Goal: Information Seeking & Learning: Check status

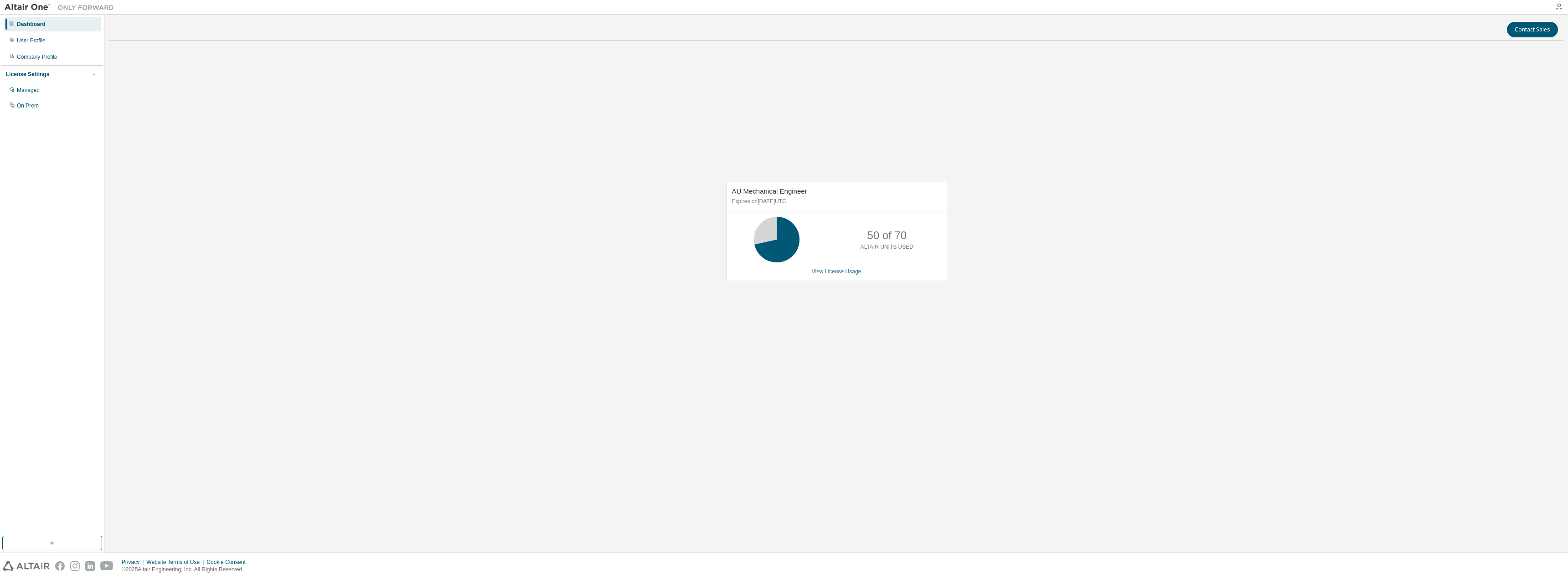
click at [778, 273] on link "View License Usage" at bounding box center [837, 271] width 50 height 6
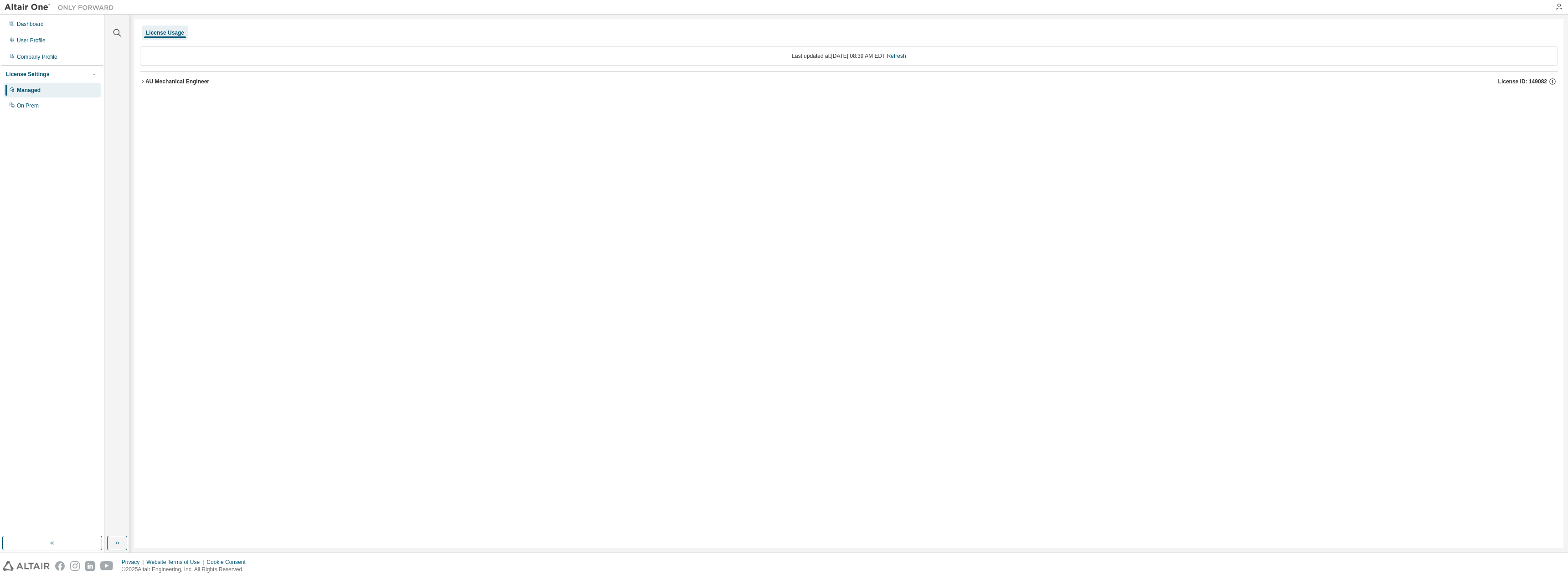
click at [23, 88] on div "Managed" at bounding box center [29, 90] width 24 height 7
click at [154, 81] on div "AU Mechanical Engineer" at bounding box center [177, 81] width 64 height 7
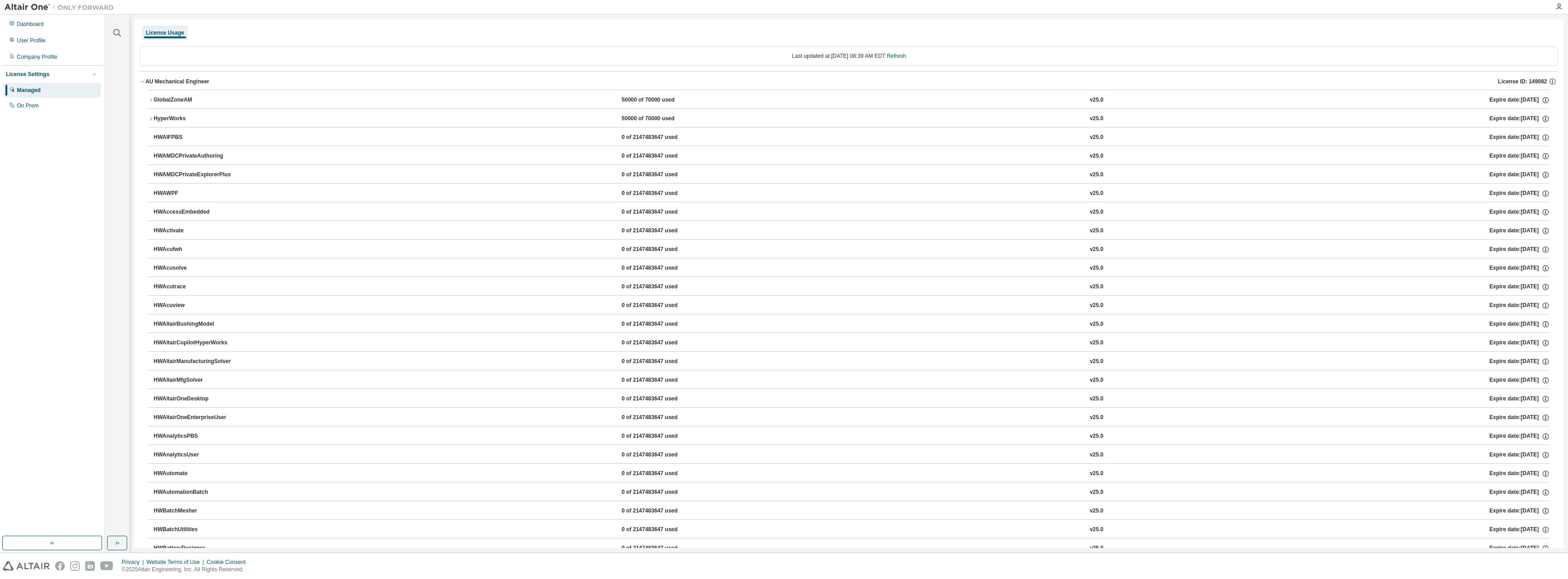
click at [154, 81] on div "AU Mechanical Engineer" at bounding box center [177, 81] width 64 height 7
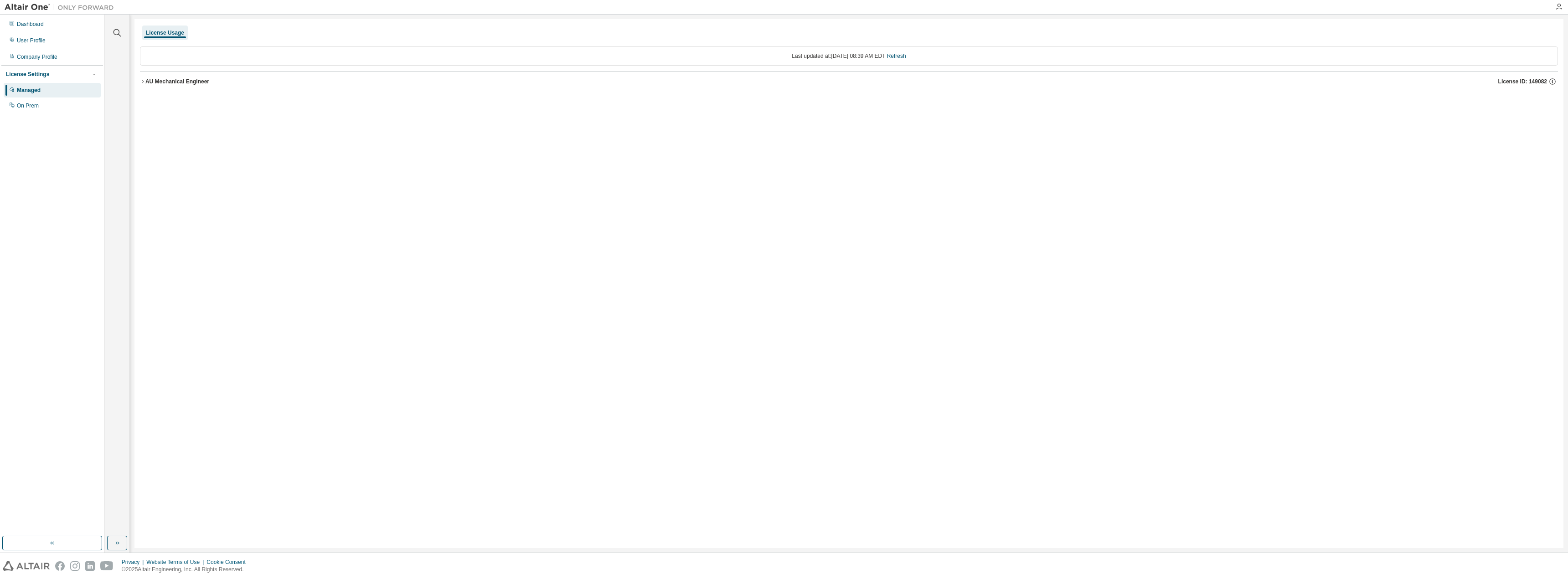
click at [154, 81] on div "AU Mechanical Engineer" at bounding box center [177, 81] width 64 height 7
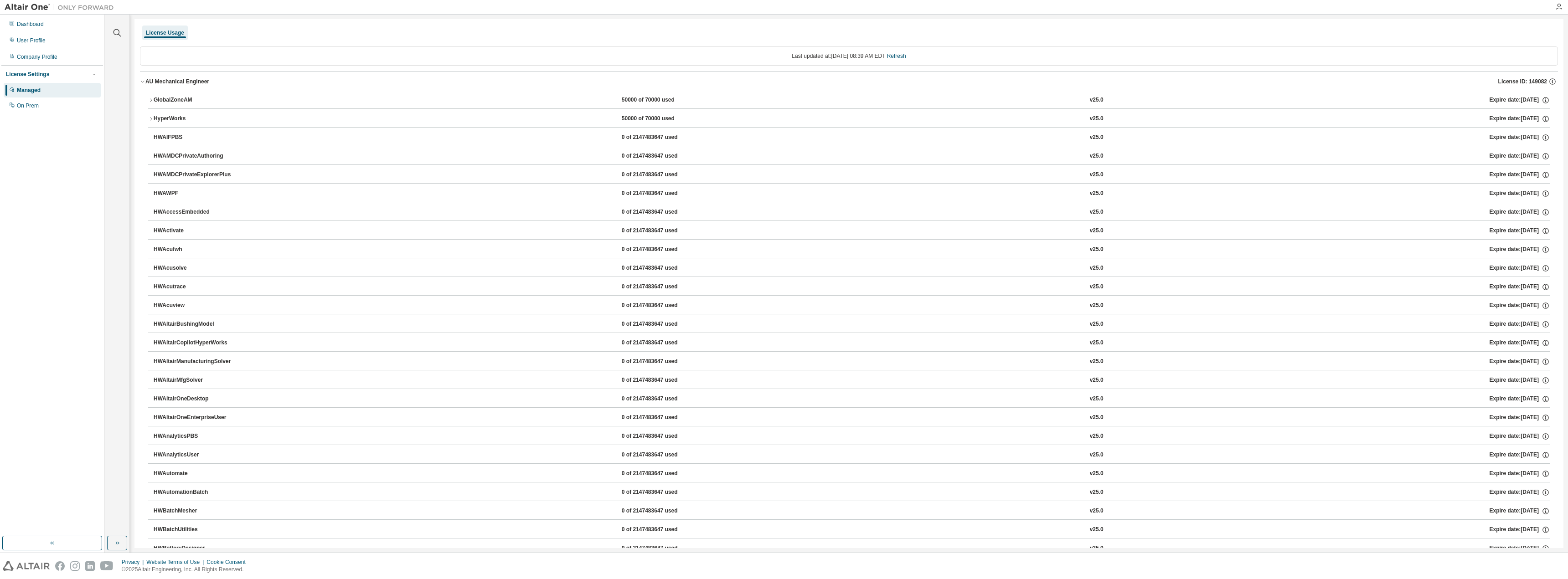
click at [154, 81] on div "AU Mechanical Engineer" at bounding box center [177, 81] width 64 height 7
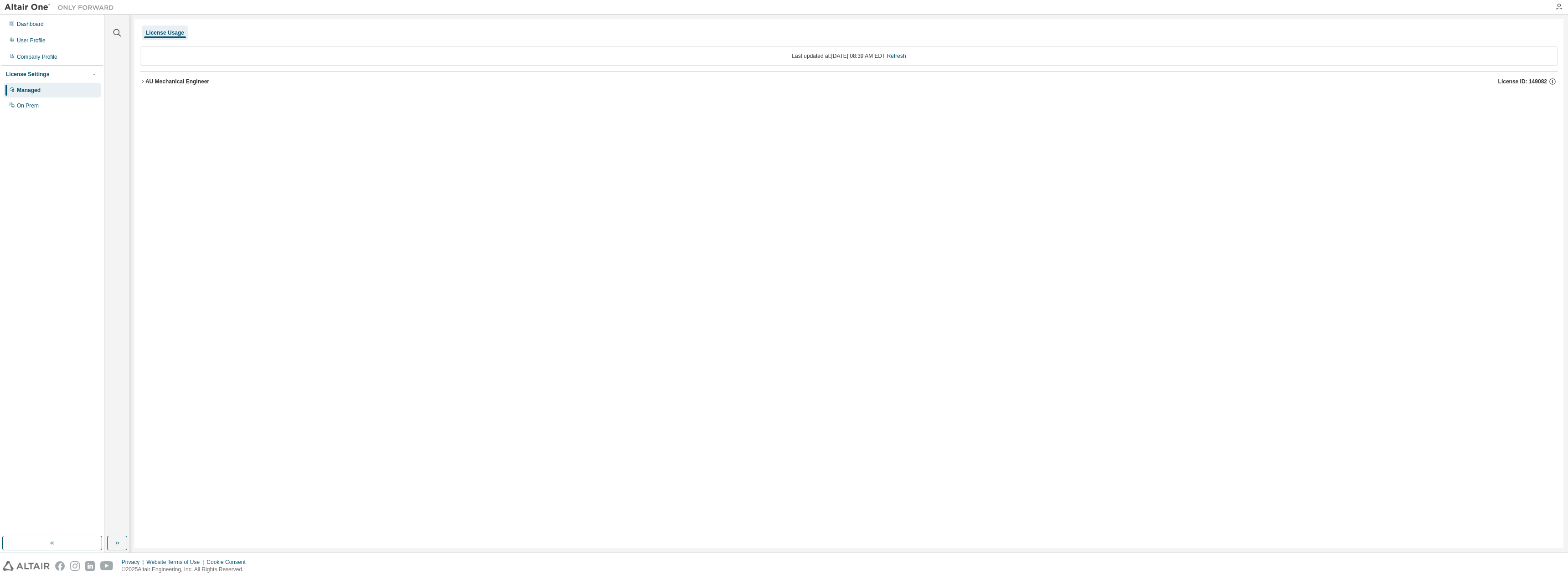
click at [163, 32] on div "License Usage" at bounding box center [165, 33] width 38 height 7
click at [29, 88] on div "Managed" at bounding box center [29, 90] width 24 height 7
click at [30, 106] on div "On Prem" at bounding box center [28, 106] width 22 height 7
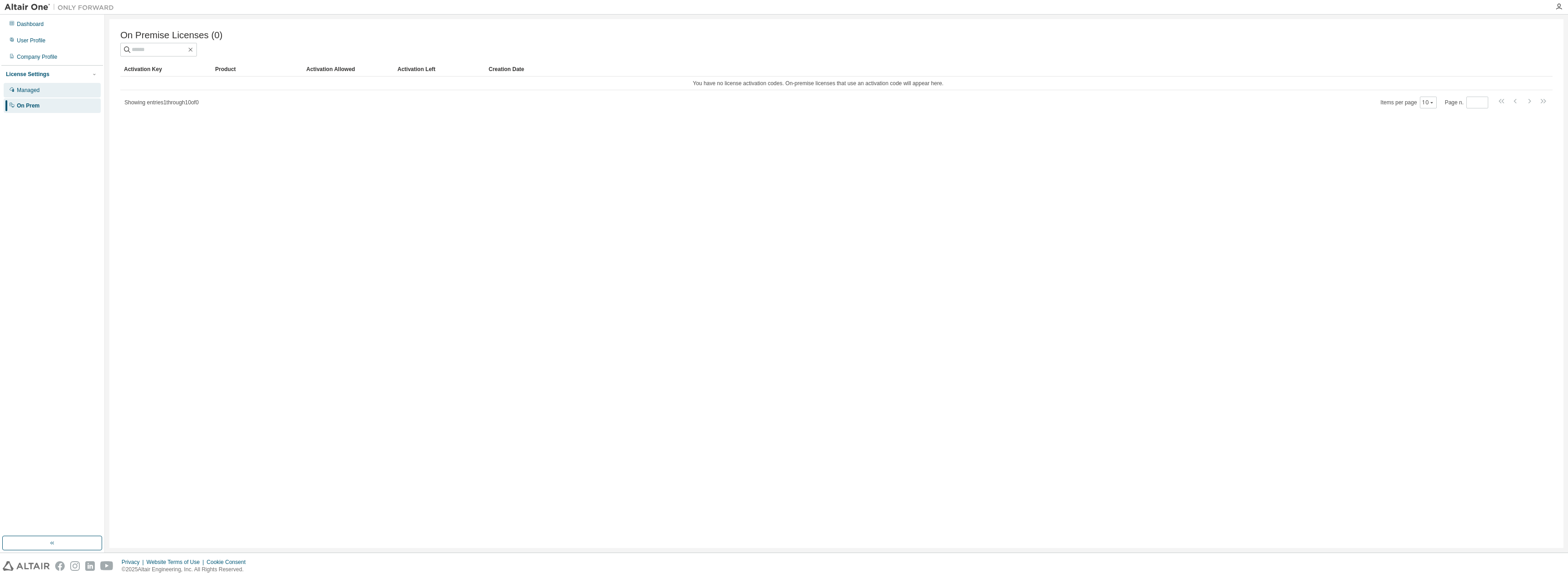
click at [24, 86] on div "Managed" at bounding box center [52, 90] width 97 height 15
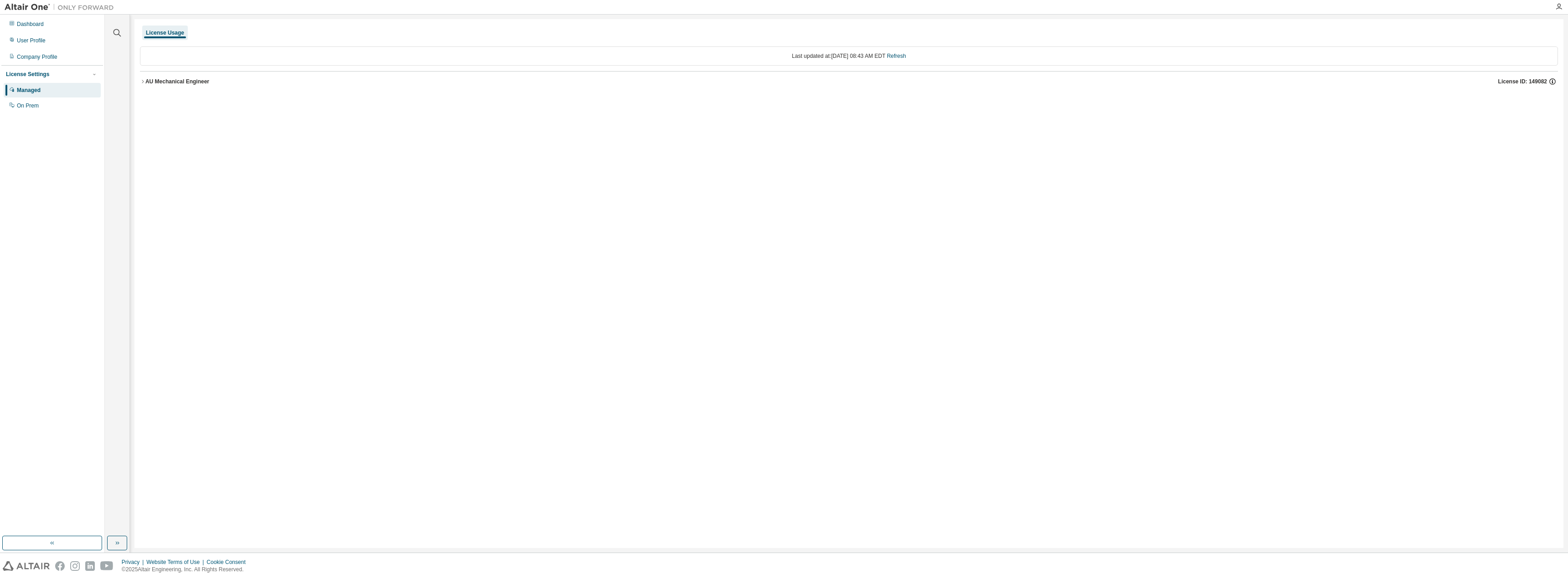
click at [778, 85] on icon "button" at bounding box center [1552, 81] width 8 height 8
click at [32, 75] on div "License Settings" at bounding box center [27, 74] width 43 height 7
click at [28, 37] on div "User Profile" at bounding box center [31, 41] width 29 height 7
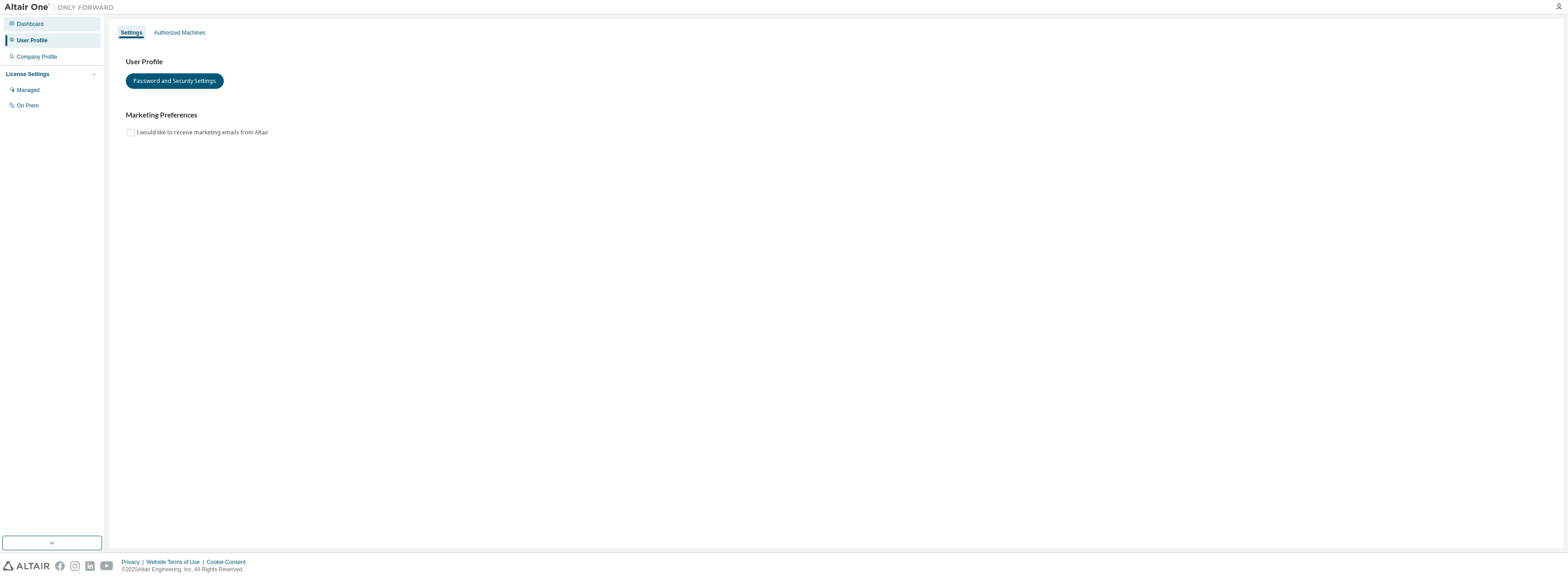
click at [32, 23] on div "Dashboard" at bounding box center [30, 24] width 27 height 7
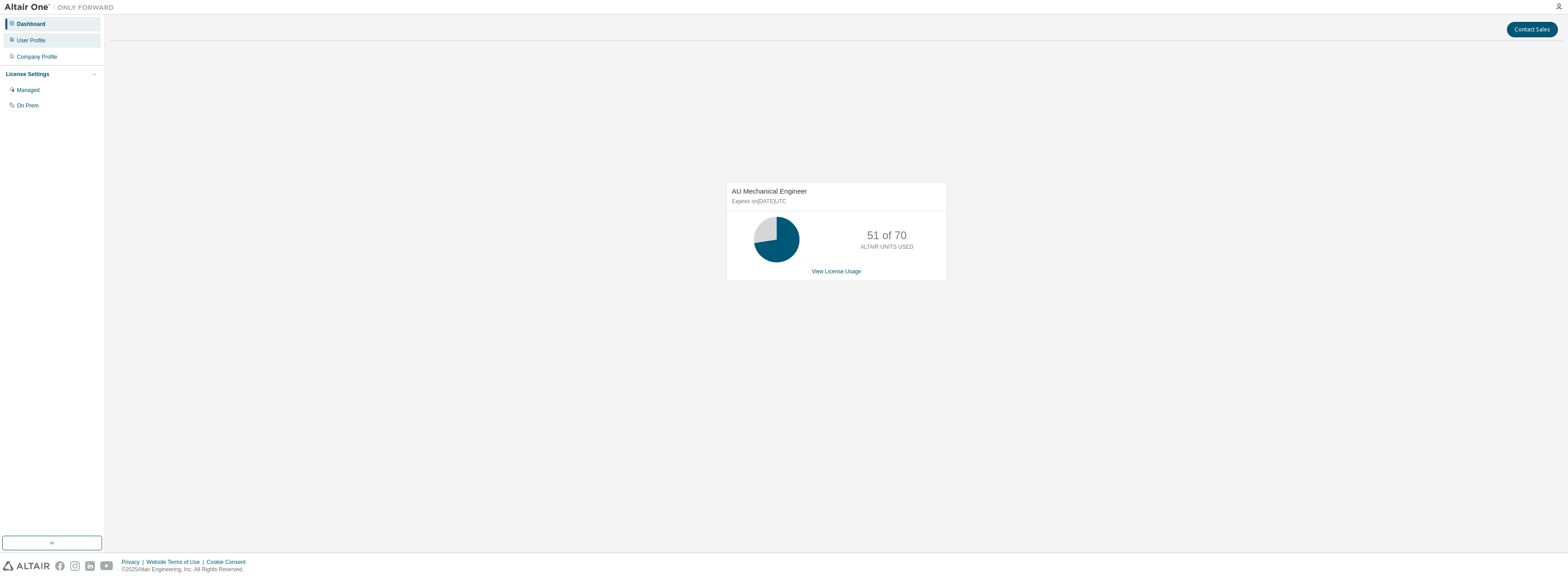
click at [32, 37] on div "User Profile" at bounding box center [31, 41] width 29 height 7
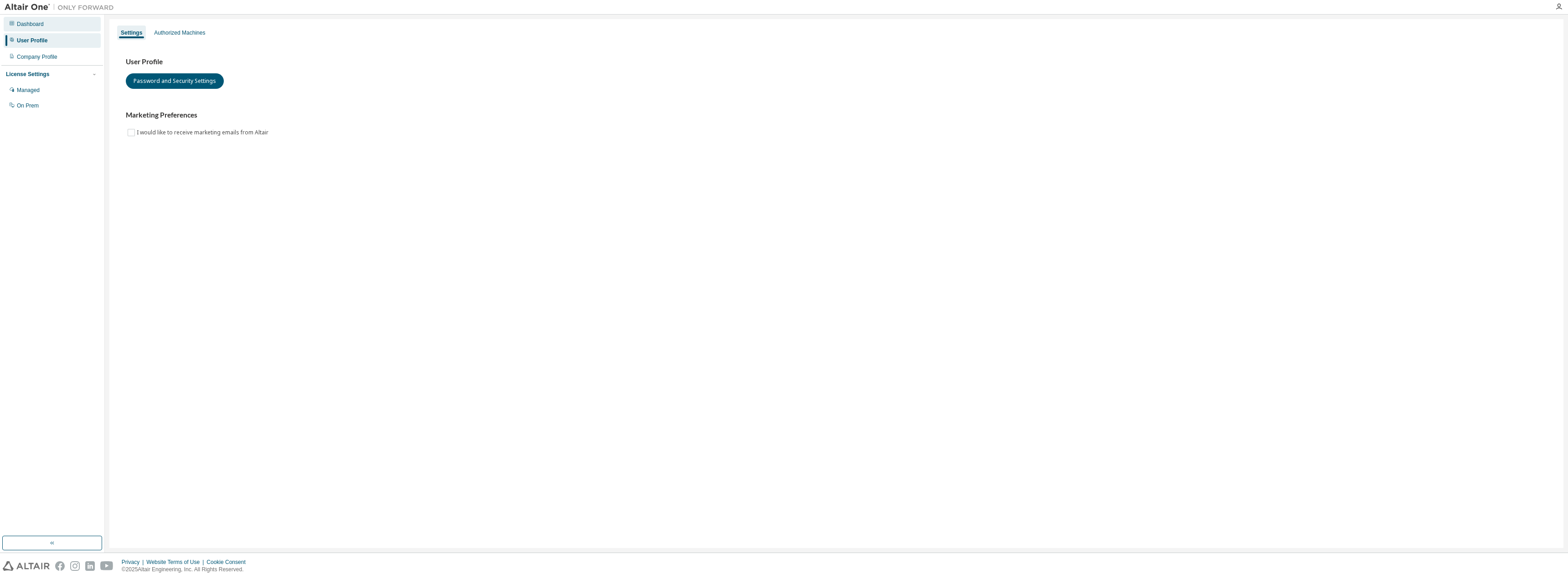
click at [32, 26] on div "Dashboard" at bounding box center [30, 24] width 27 height 7
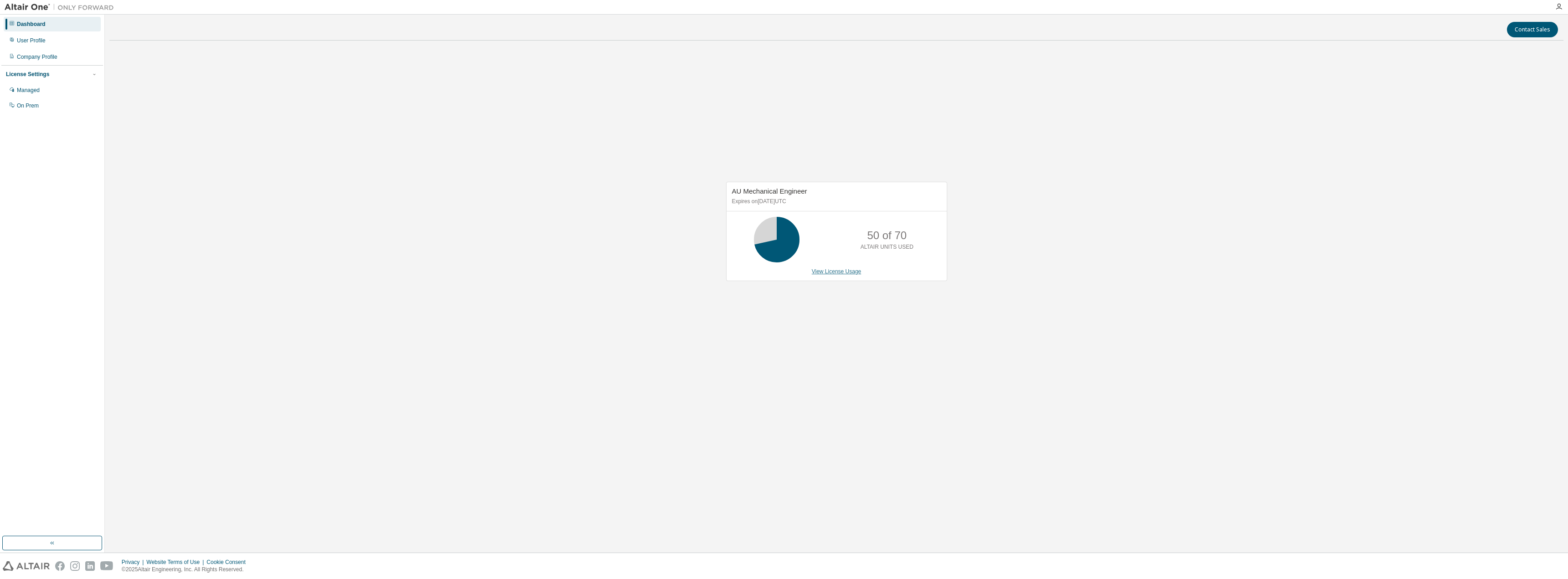
click at [852, 273] on link "View License Usage" at bounding box center [837, 271] width 50 height 6
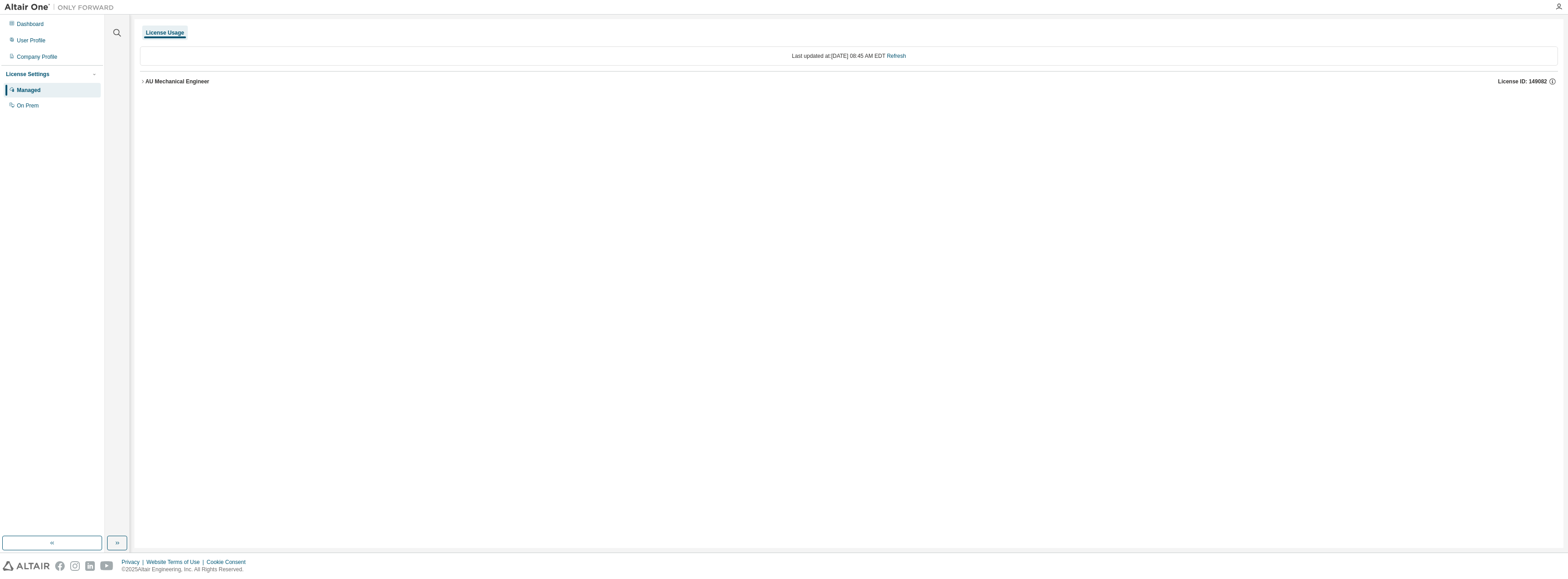
click at [144, 81] on icon "button" at bounding box center [142, 81] width 5 height 5
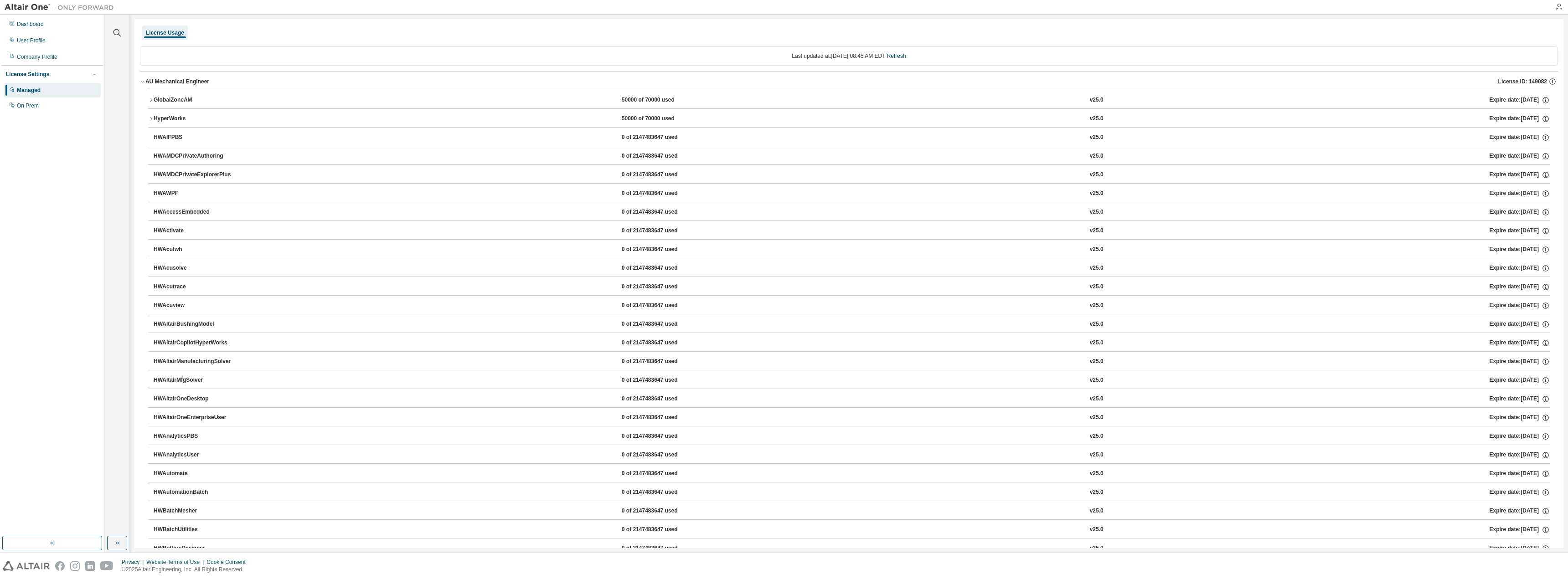
click at [152, 116] on icon "button" at bounding box center [150, 119] width 5 height 5
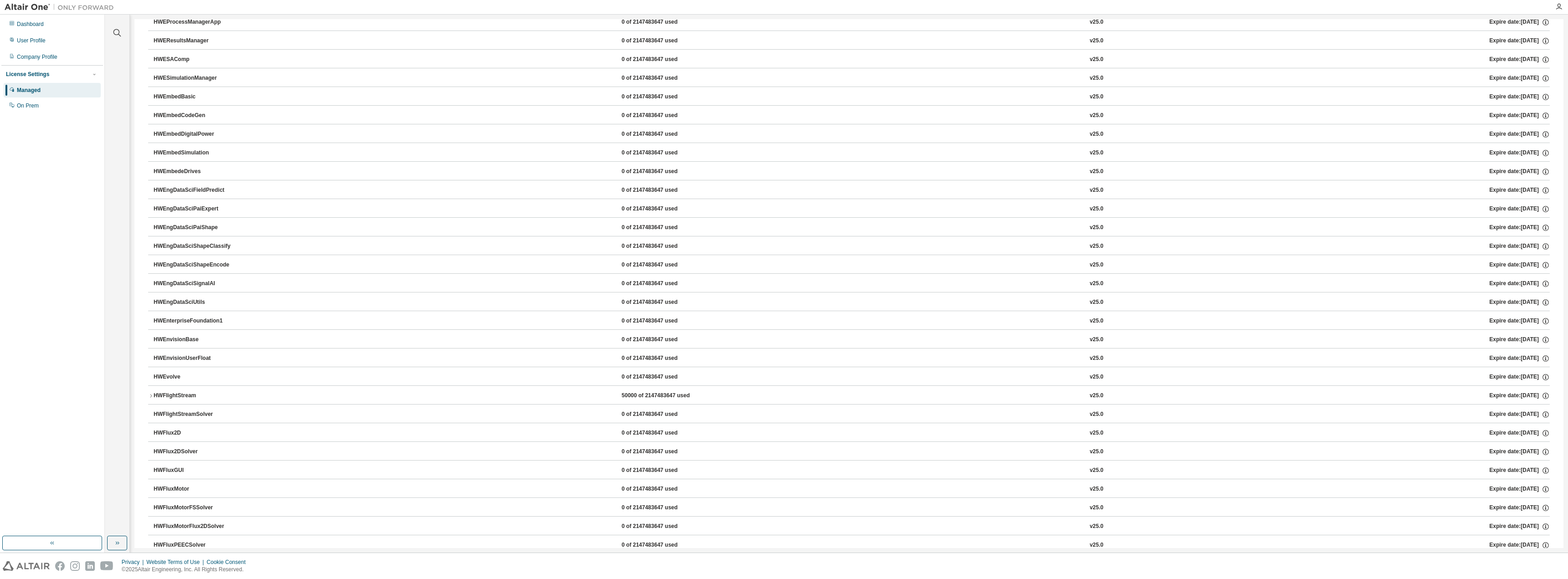
scroll to position [1093, 0]
click at [150, 252] on icon "button" at bounding box center [150, 254] width 5 height 5
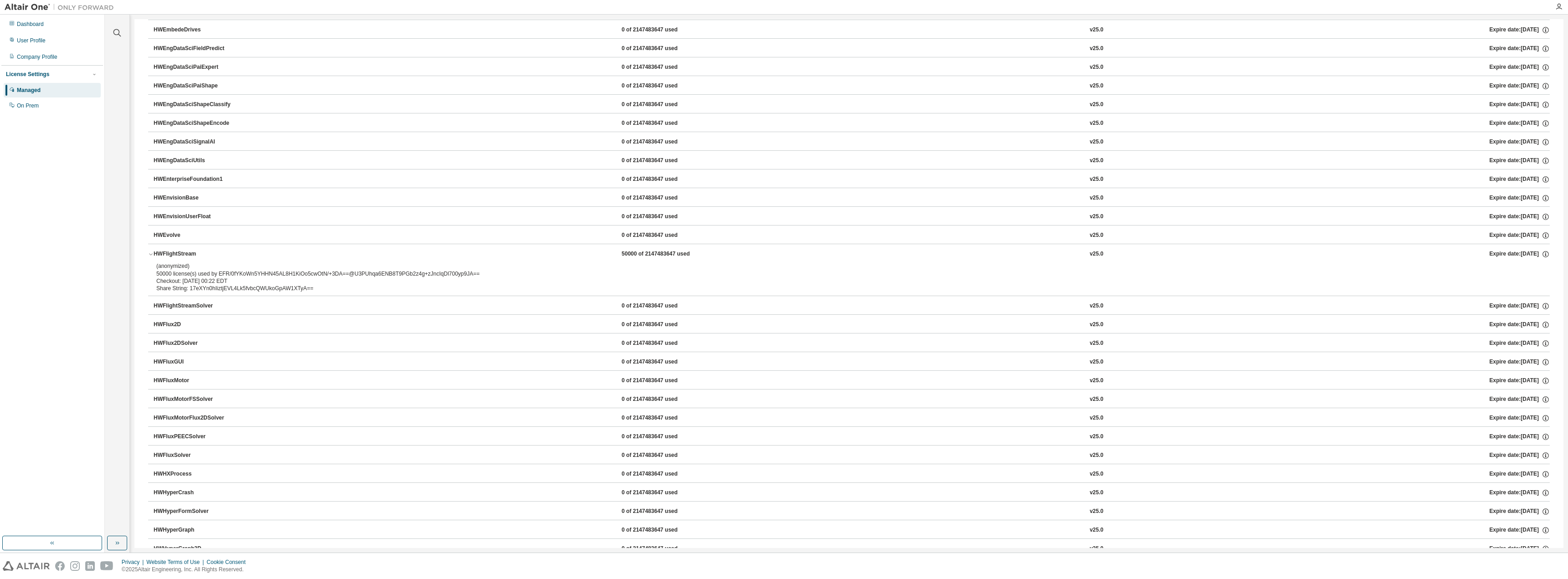
click at [150, 252] on icon "button" at bounding box center [150, 254] width 5 height 5
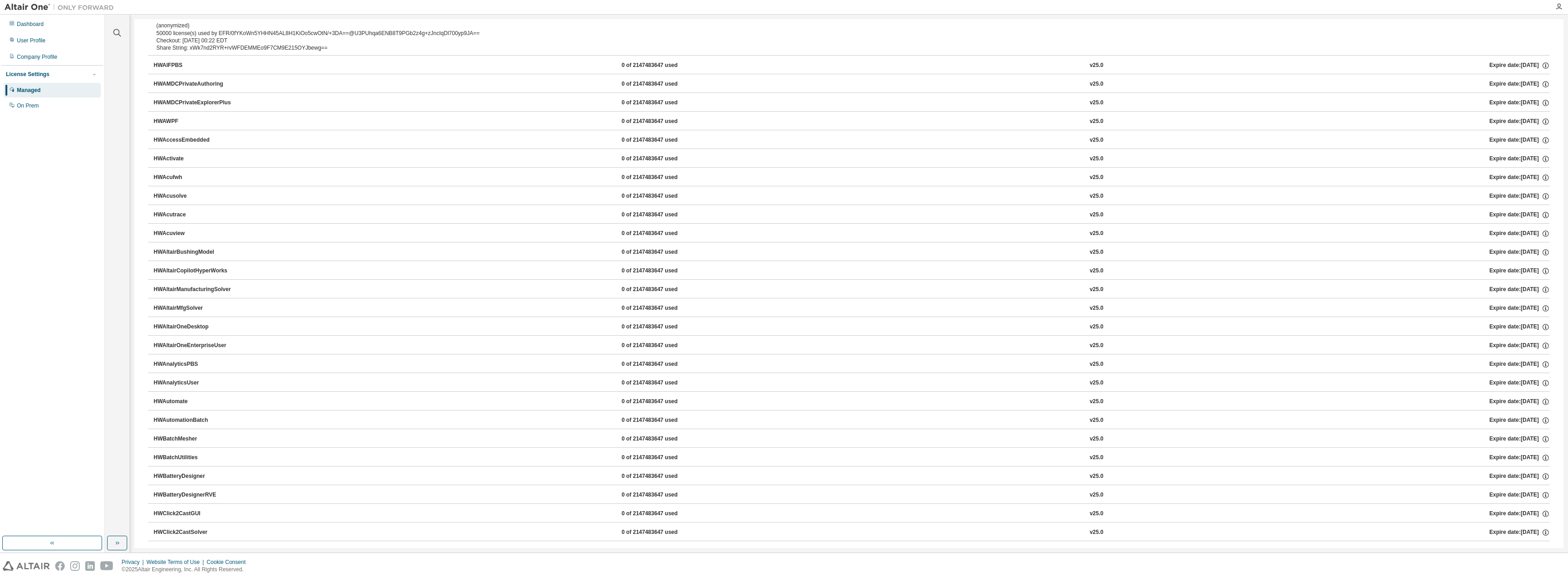
scroll to position [0, 0]
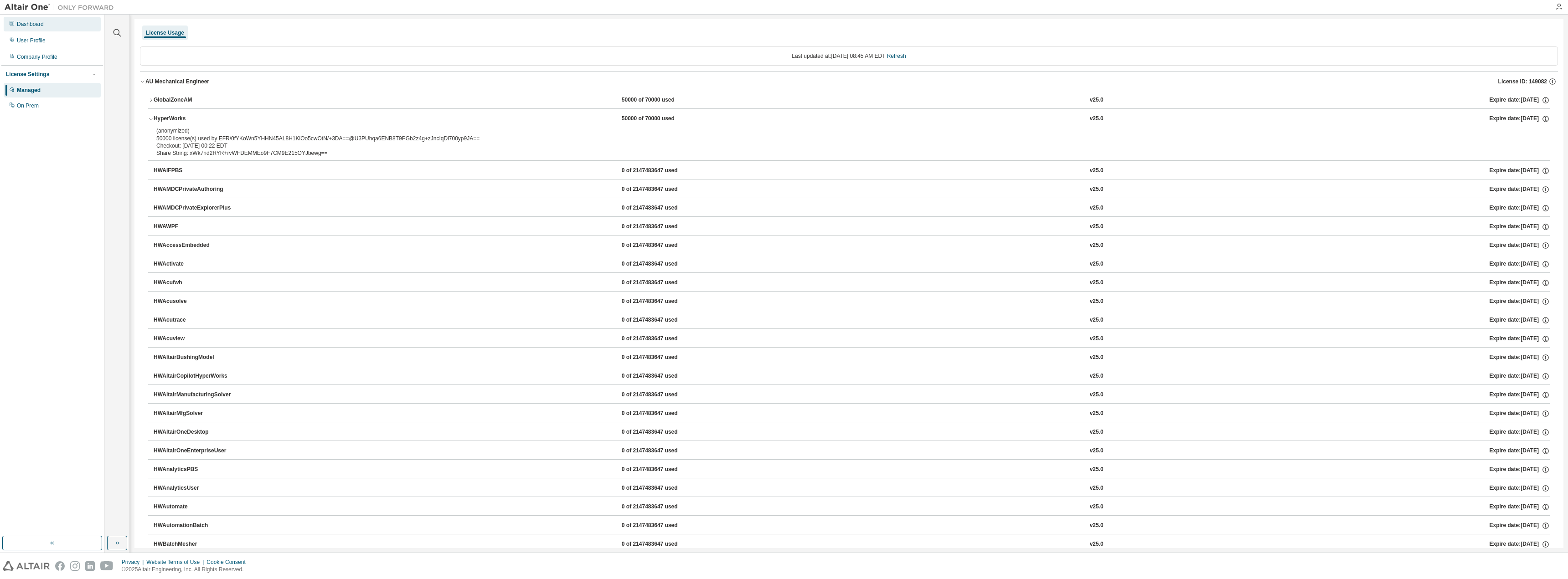
click at [33, 26] on div "Dashboard" at bounding box center [30, 24] width 27 height 7
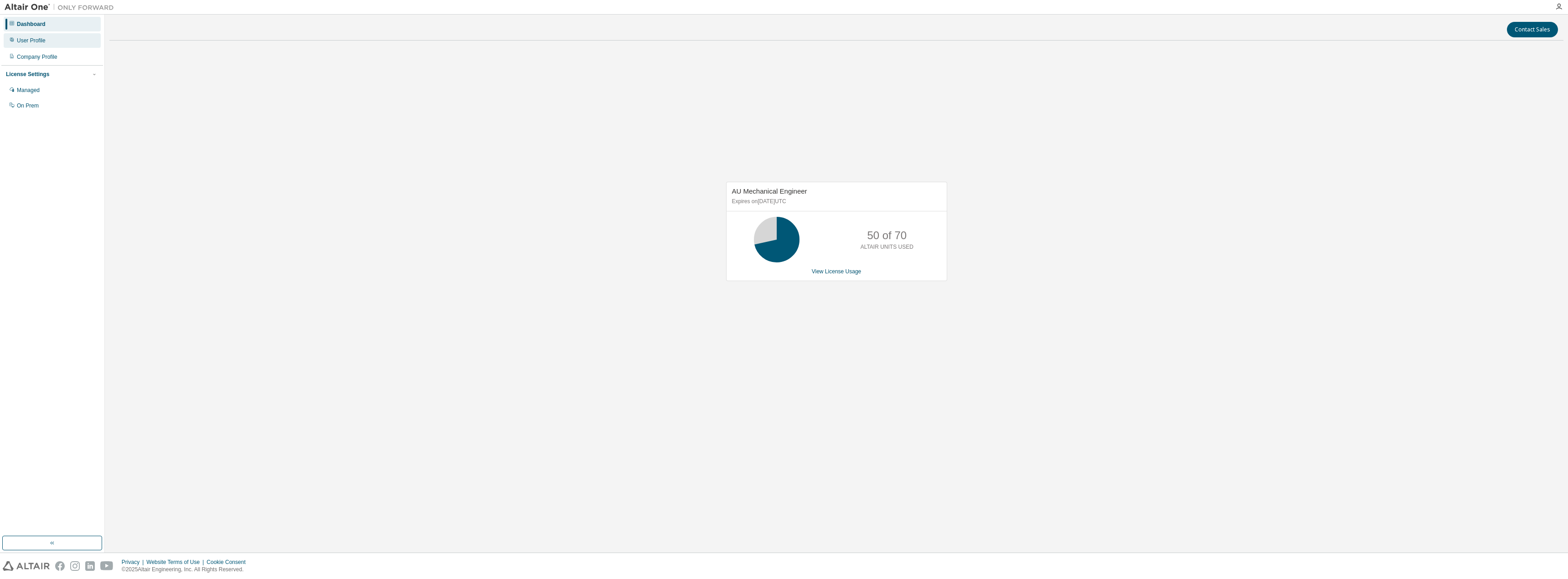
click at [44, 38] on div "User Profile" at bounding box center [31, 41] width 29 height 7
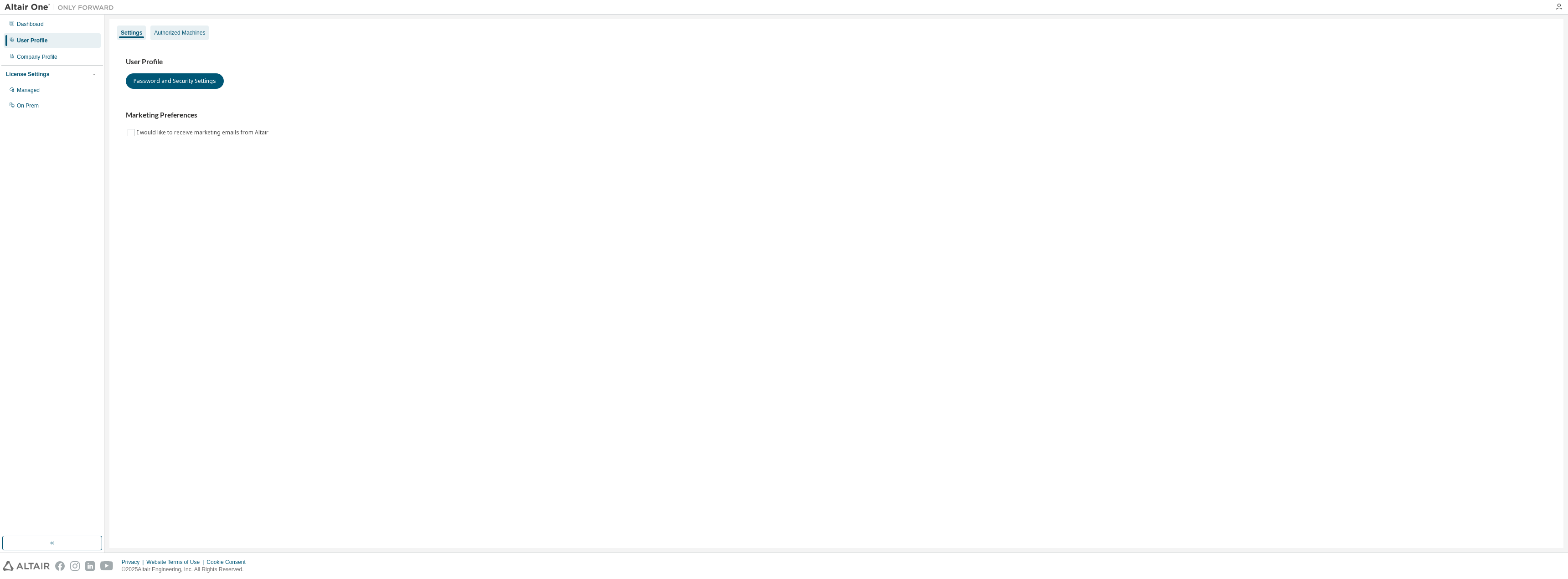
click at [159, 32] on div "Authorized Machines" at bounding box center [180, 33] width 51 height 7
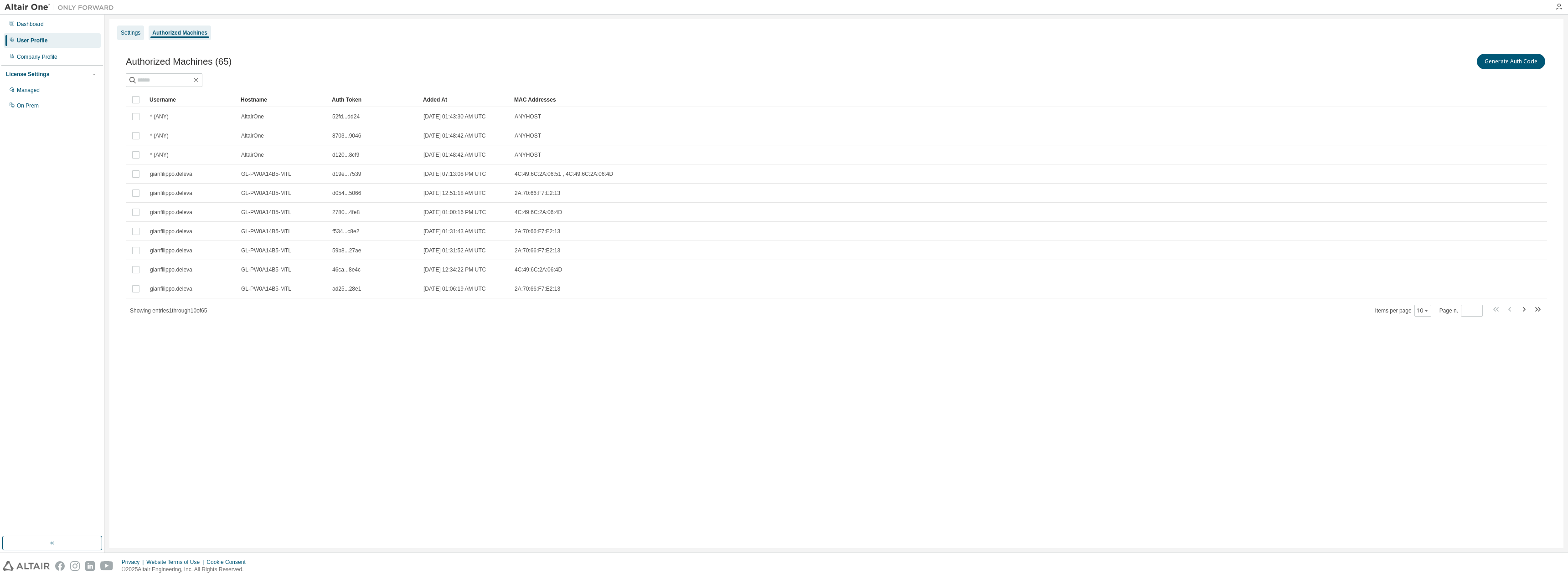
click at [133, 36] on div "Settings" at bounding box center [130, 33] width 27 height 15
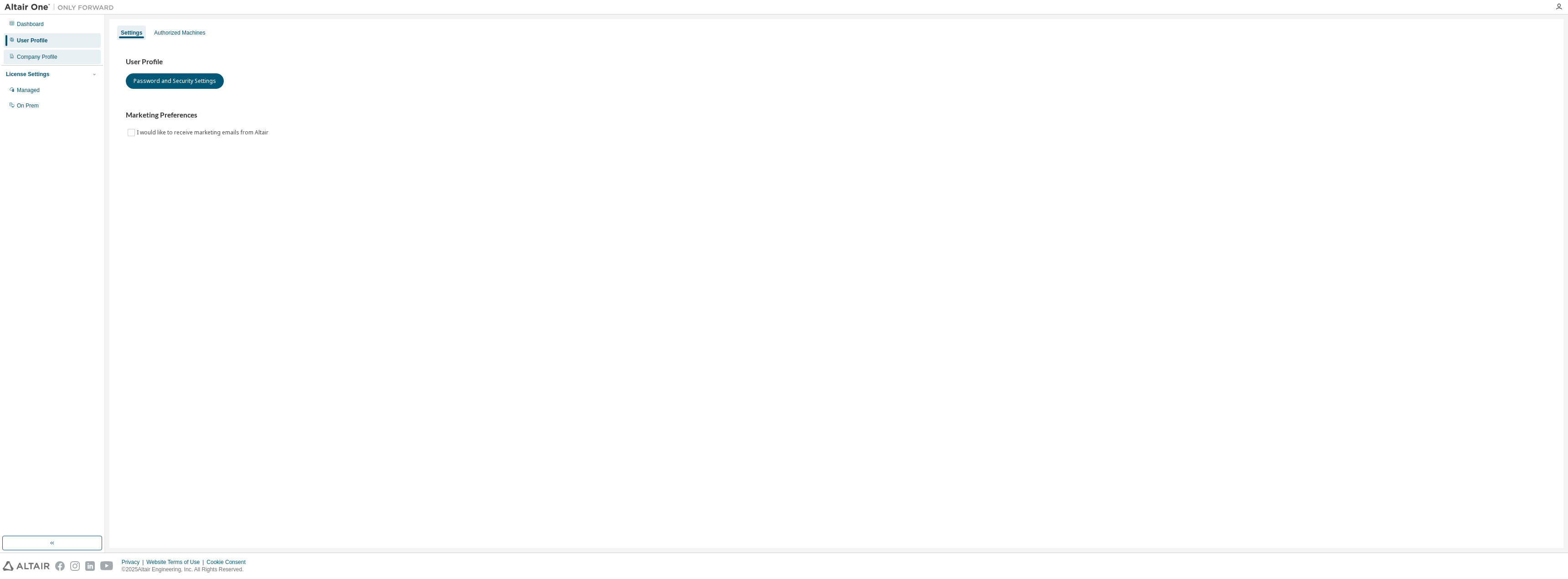
click at [46, 52] on div "Company Profile" at bounding box center [52, 57] width 97 height 15
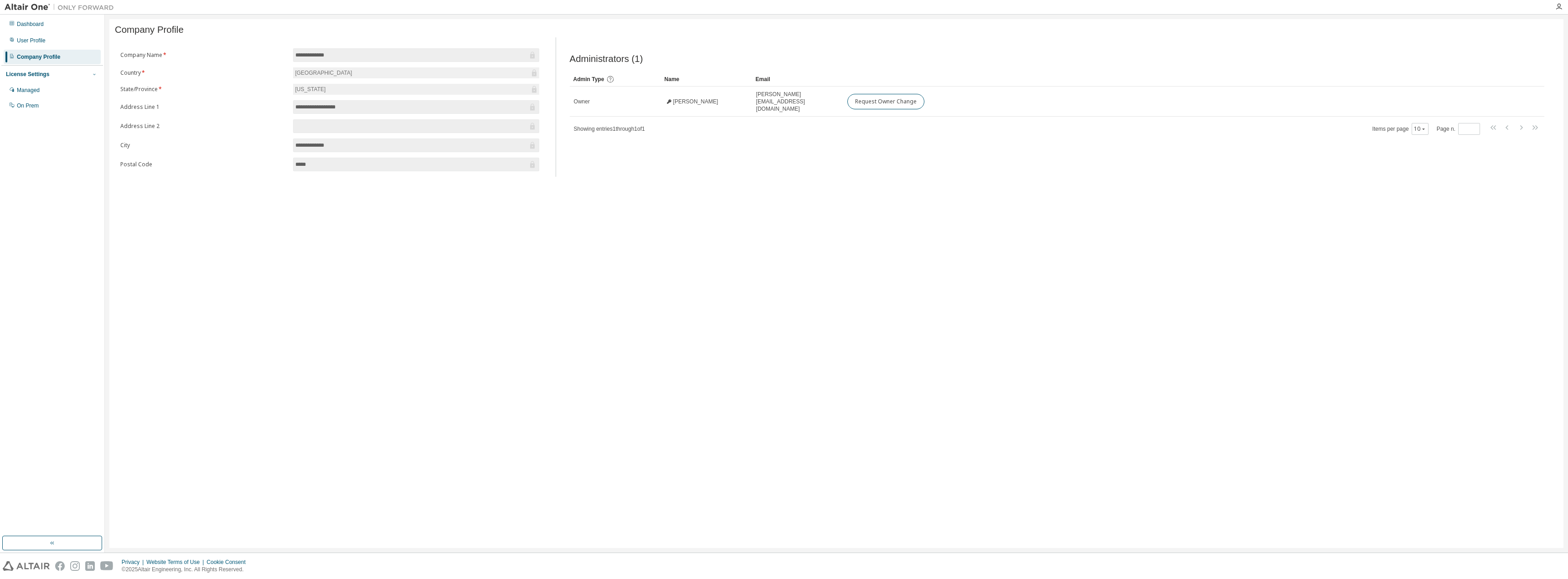
click at [94, 75] on icon "button" at bounding box center [94, 74] width 5 height 5
click at [36, 90] on div "Managed" at bounding box center [28, 90] width 23 height 7
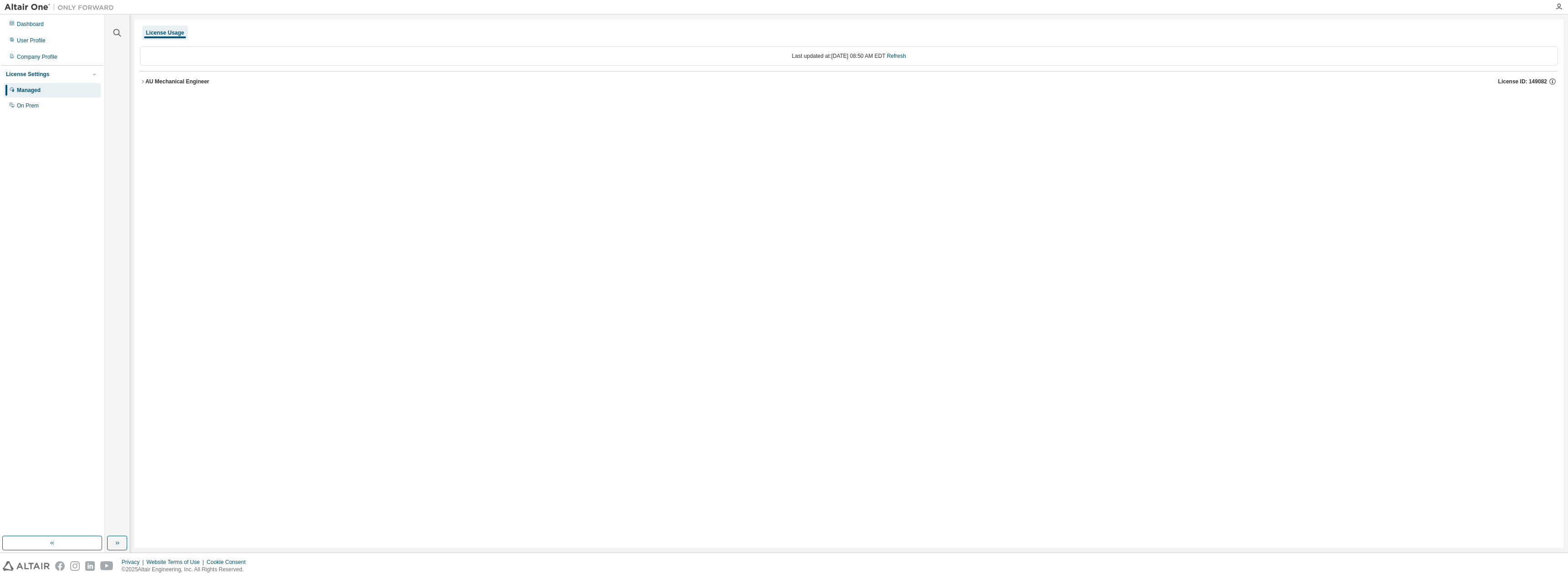
click at [144, 81] on icon "button" at bounding box center [142, 81] width 5 height 5
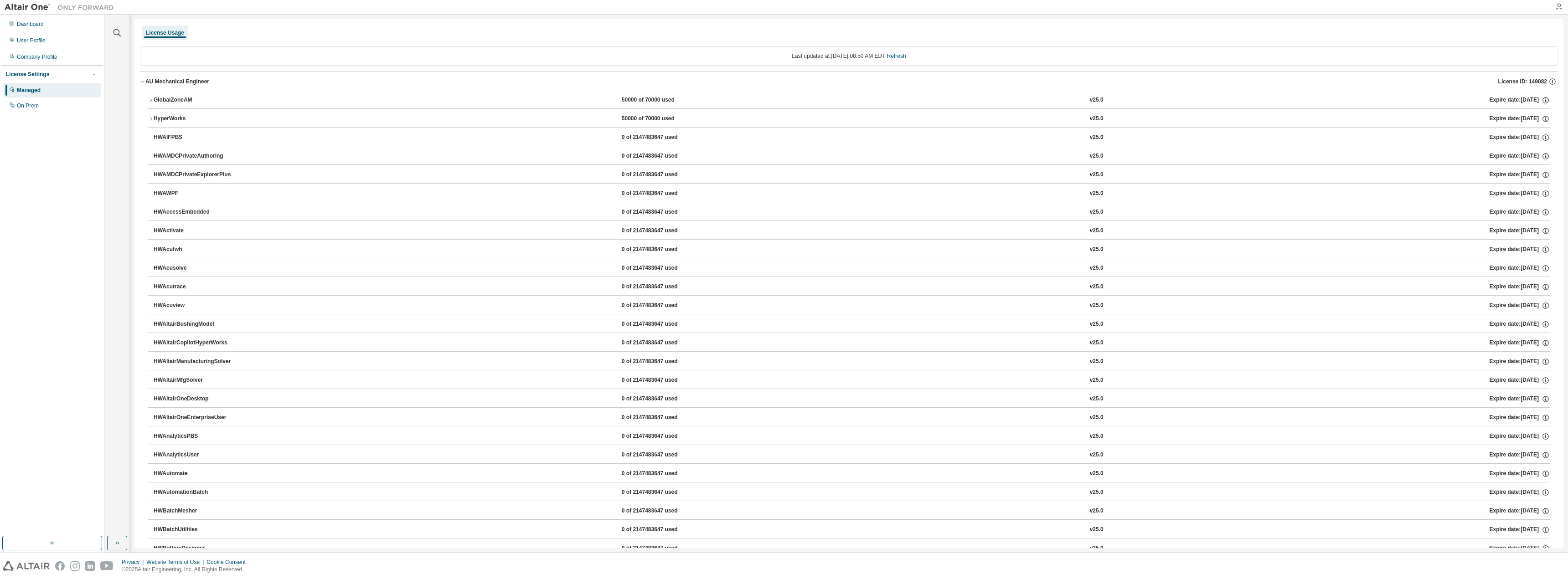
click at [149, 102] on icon "button" at bounding box center [150, 100] width 5 height 5
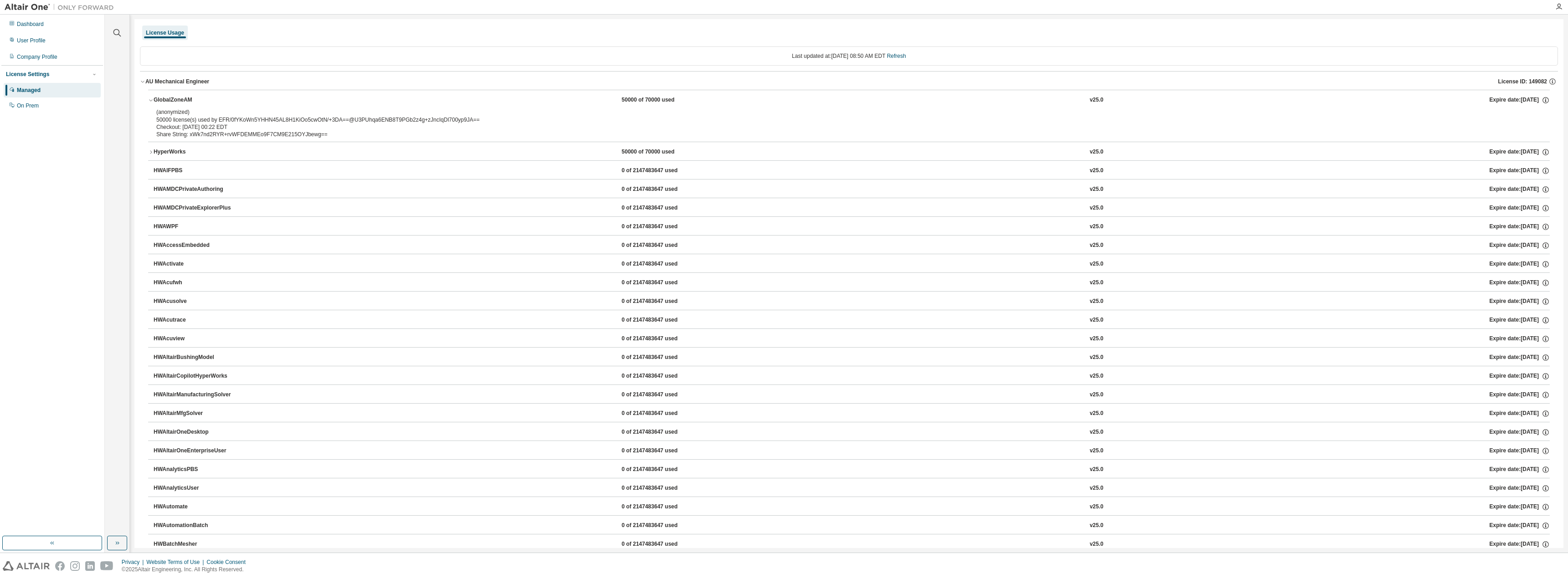
click at [149, 102] on icon "button" at bounding box center [150, 100] width 5 height 5
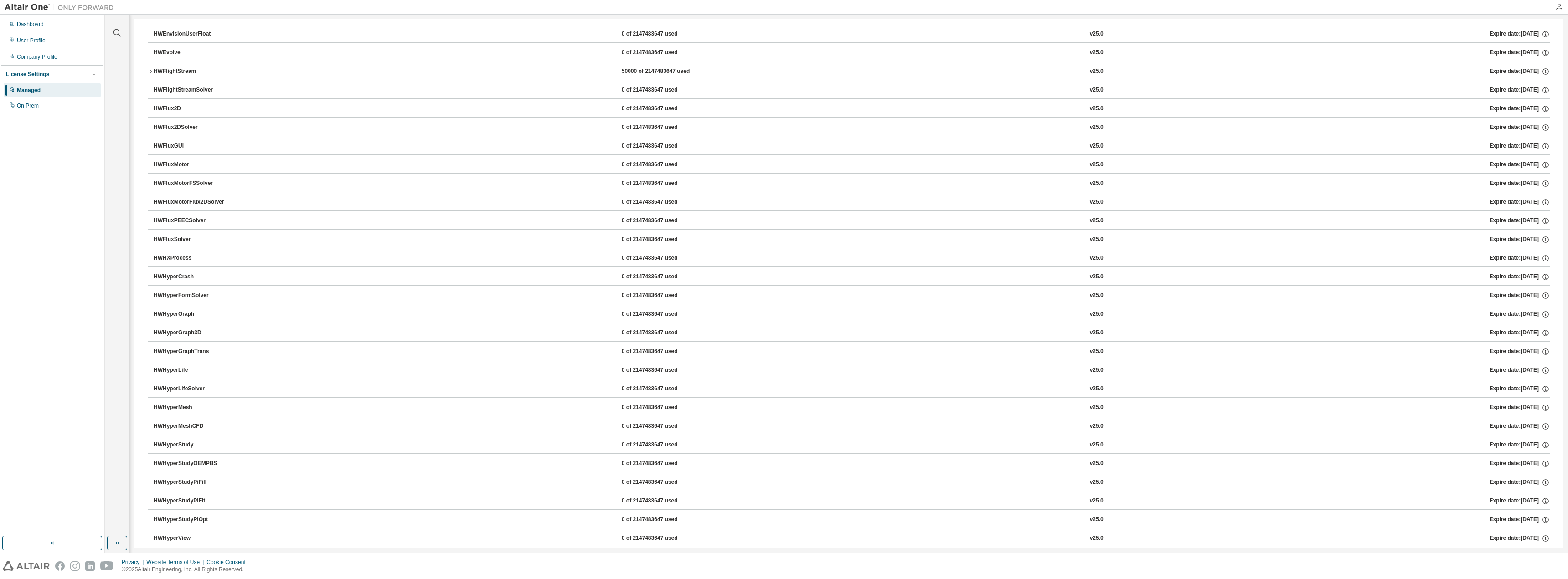
scroll to position [1230, 0]
click at [263, 82] on div "HWFlightStream 50000 of 2147483647 used v25.0 Expire date: 2025-11-19" at bounding box center [852, 84] width 1396 height 8
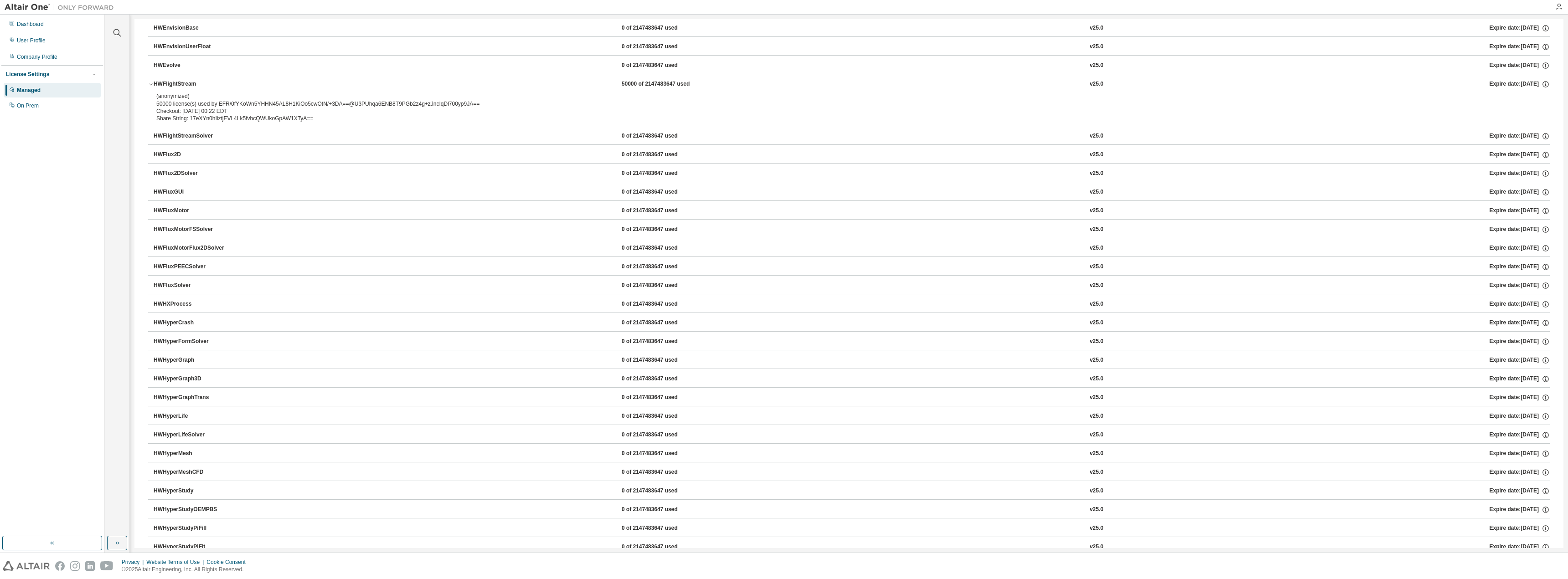
click at [263, 82] on div "HWFlightStream 50000 of 2147483647 used v25.0 Expire date: 2025-11-19" at bounding box center [852, 84] width 1396 height 8
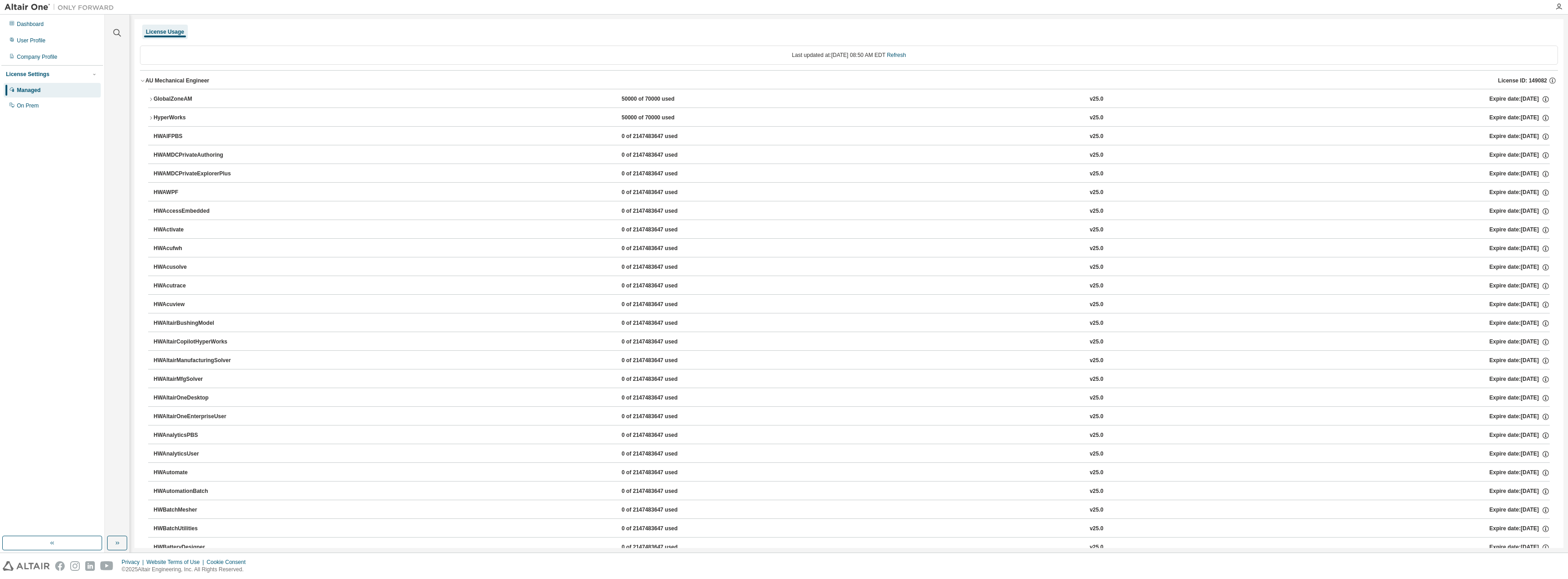
scroll to position [0, 0]
click at [155, 119] on div "HyperWorks" at bounding box center [194, 119] width 82 height 8
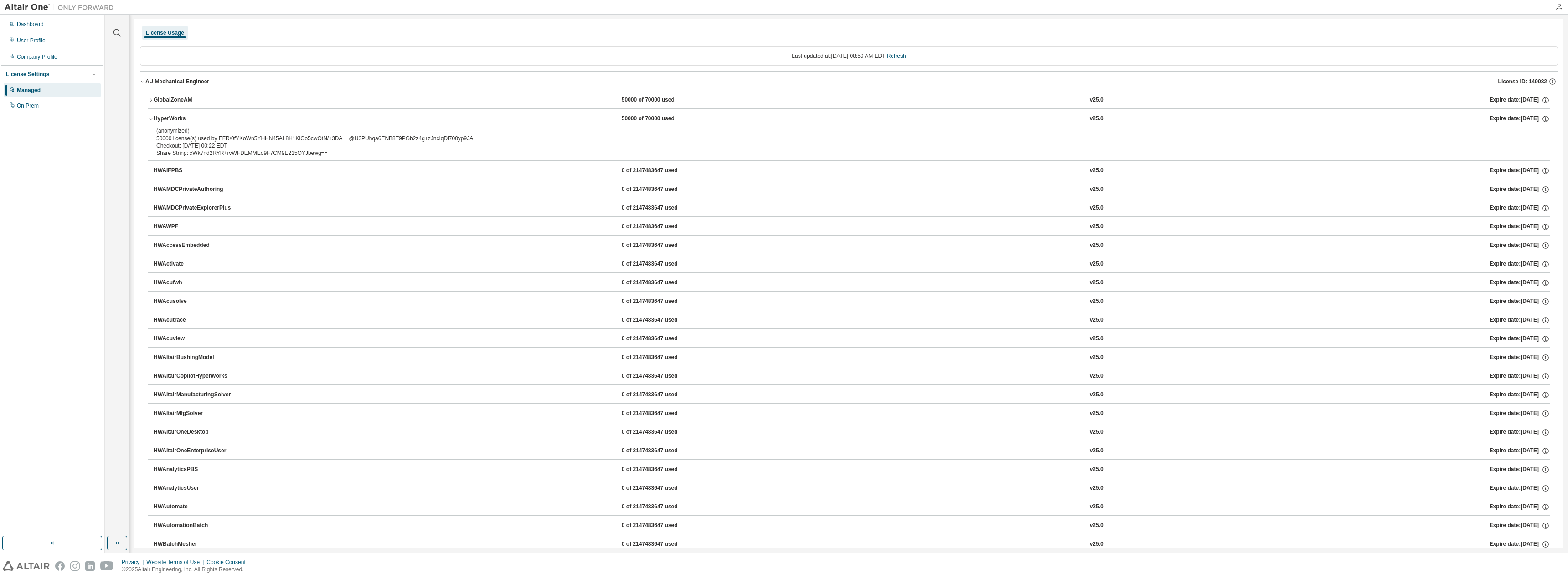
click at [154, 119] on div "HyperWorks" at bounding box center [194, 119] width 82 height 8
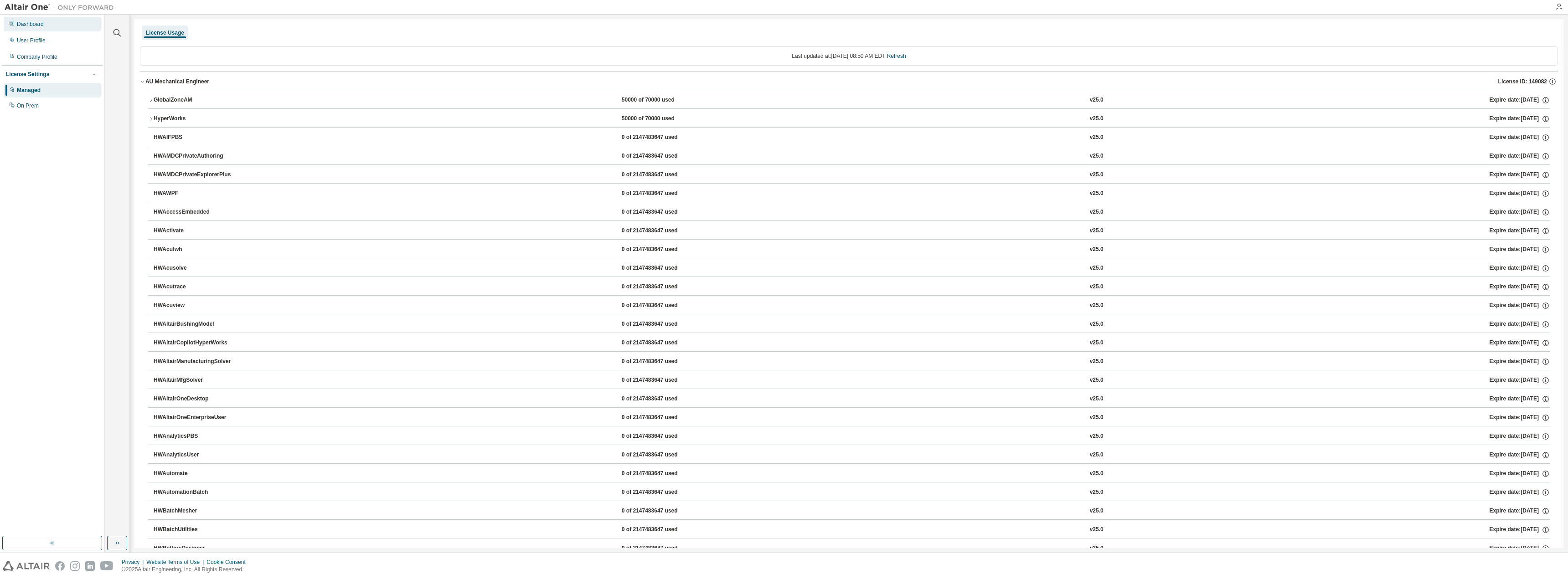
click at [31, 24] on div "Dashboard" at bounding box center [30, 24] width 27 height 7
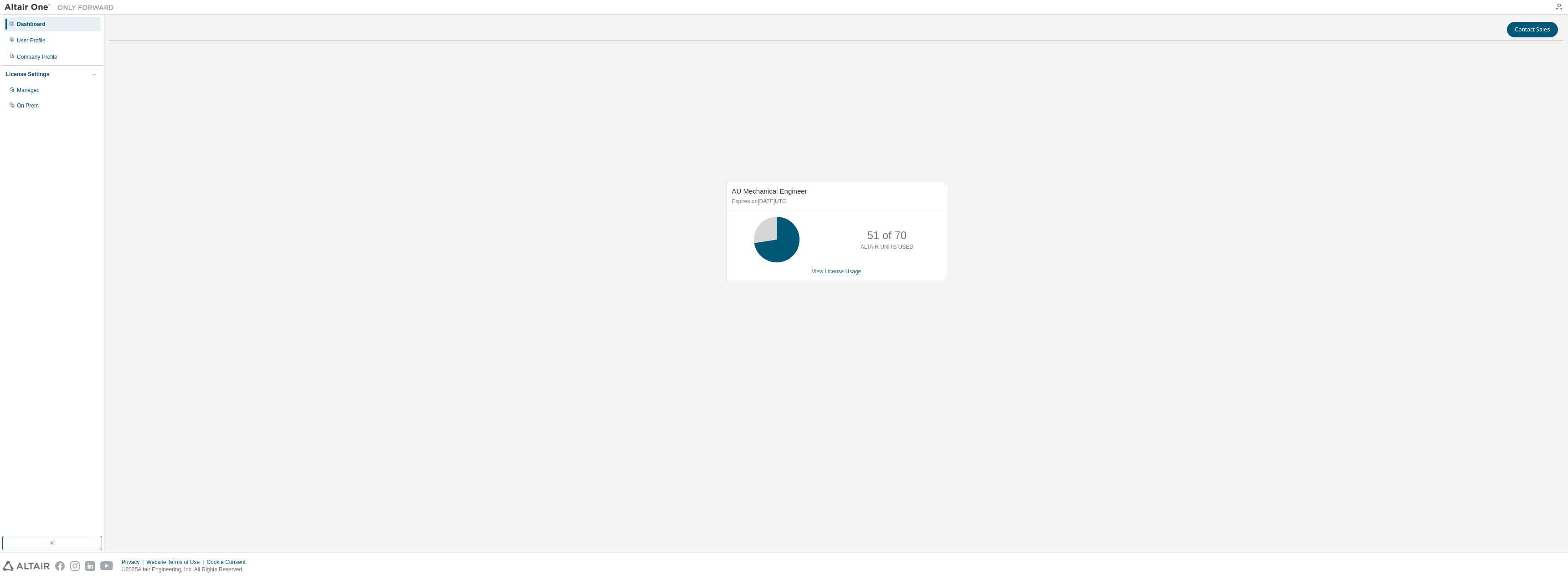
click at [841, 268] on link "View License Usage" at bounding box center [837, 271] width 50 height 6
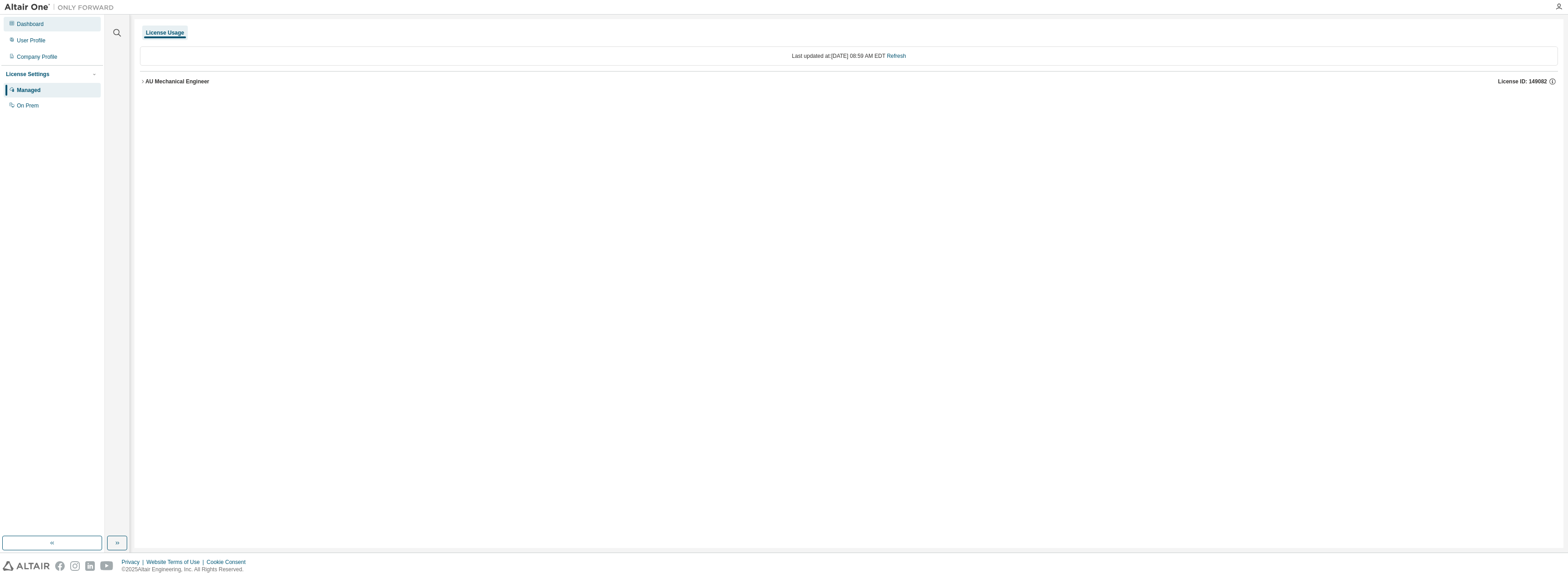
click at [32, 26] on div "Dashboard" at bounding box center [30, 24] width 27 height 7
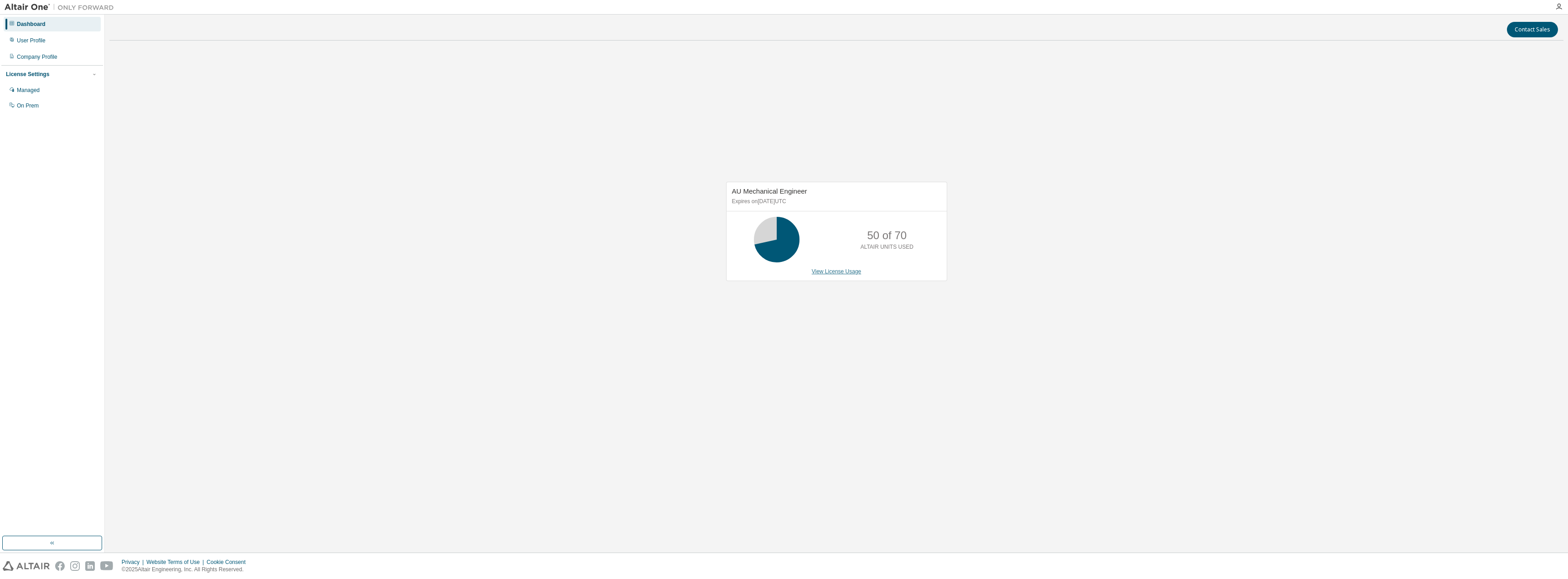
click at [830, 273] on link "View License Usage" at bounding box center [837, 271] width 50 height 6
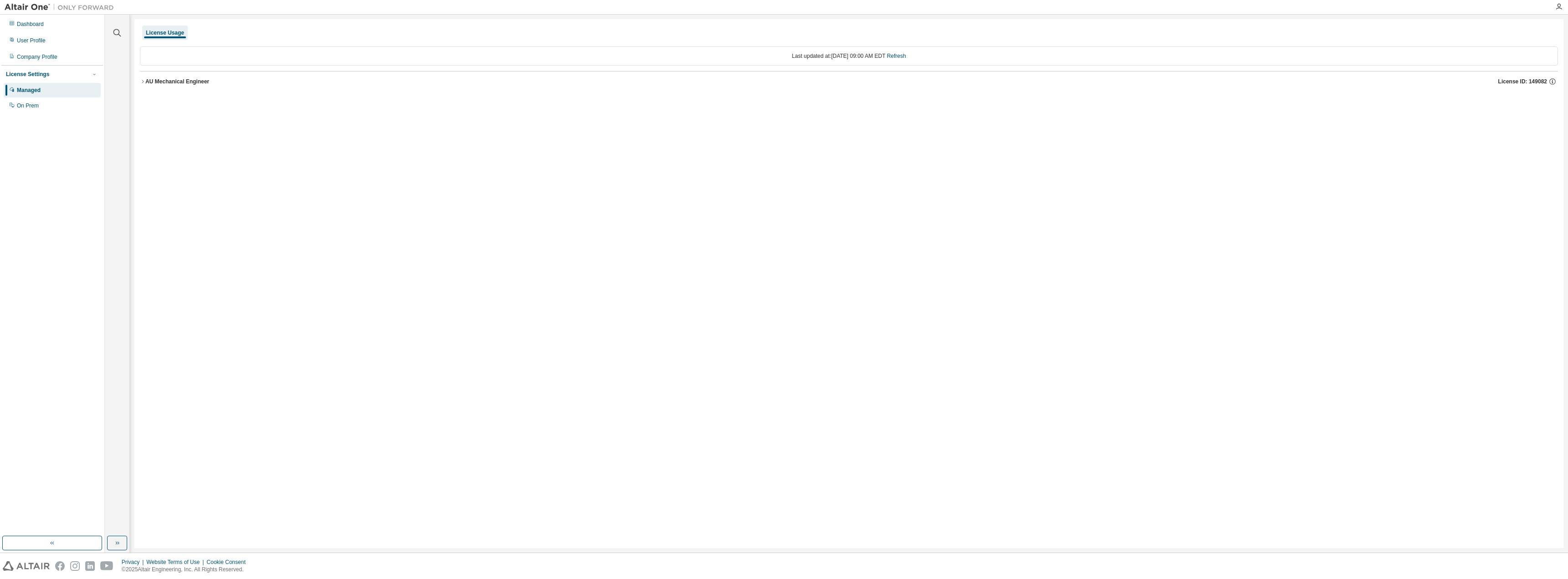
click at [146, 82] on div "AU Mechanical Engineer" at bounding box center [177, 81] width 64 height 7
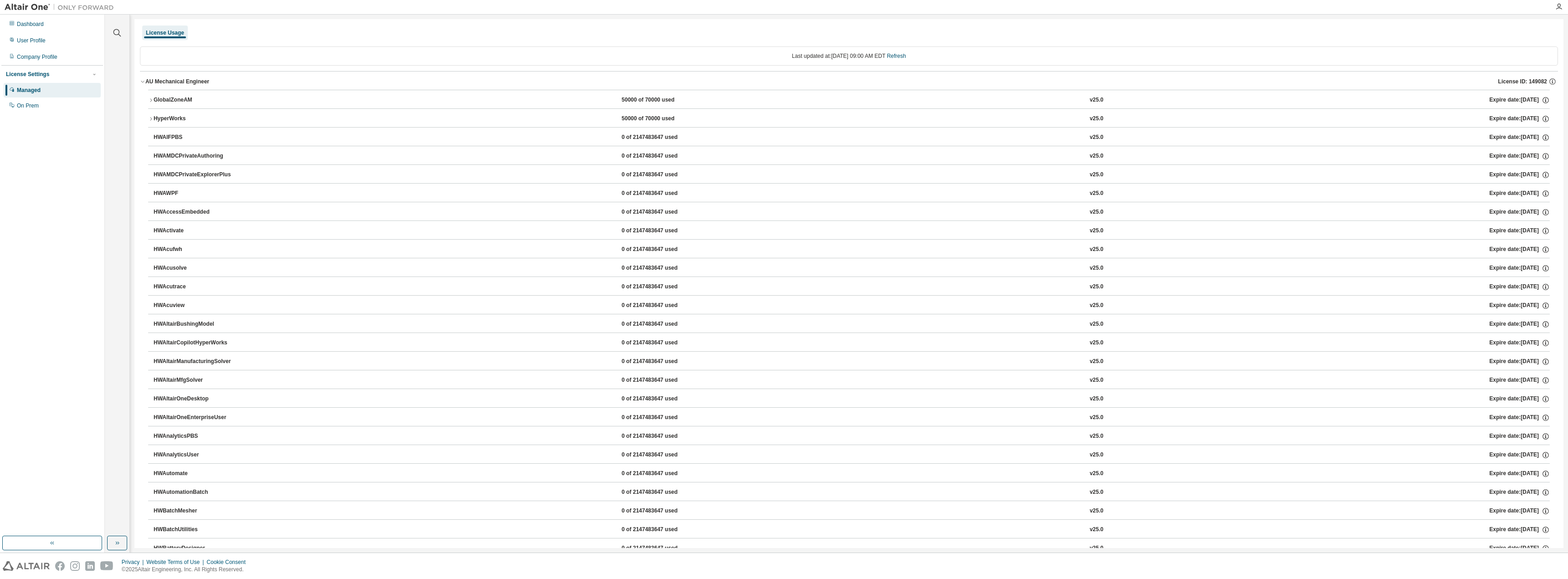
click at [160, 32] on div "License Usage" at bounding box center [165, 33] width 38 height 7
click at [30, 25] on div "Dashboard" at bounding box center [30, 24] width 27 height 7
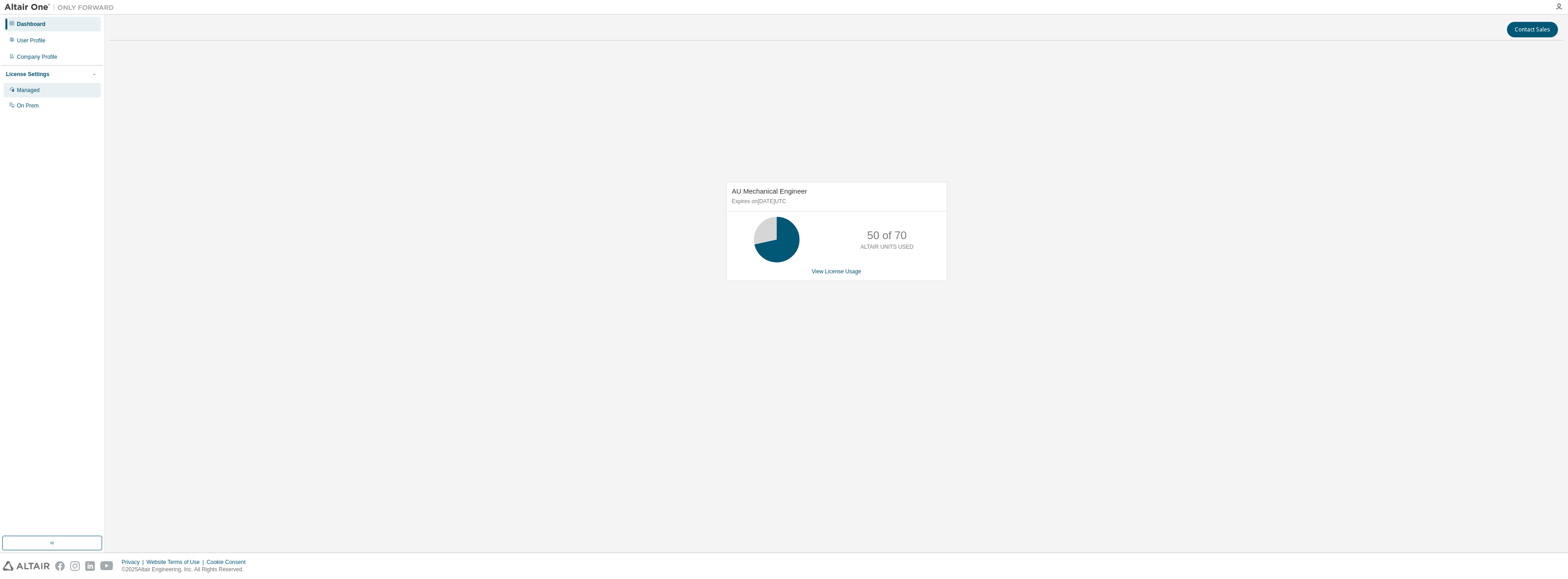
click at [38, 88] on div "Managed" at bounding box center [28, 90] width 23 height 7
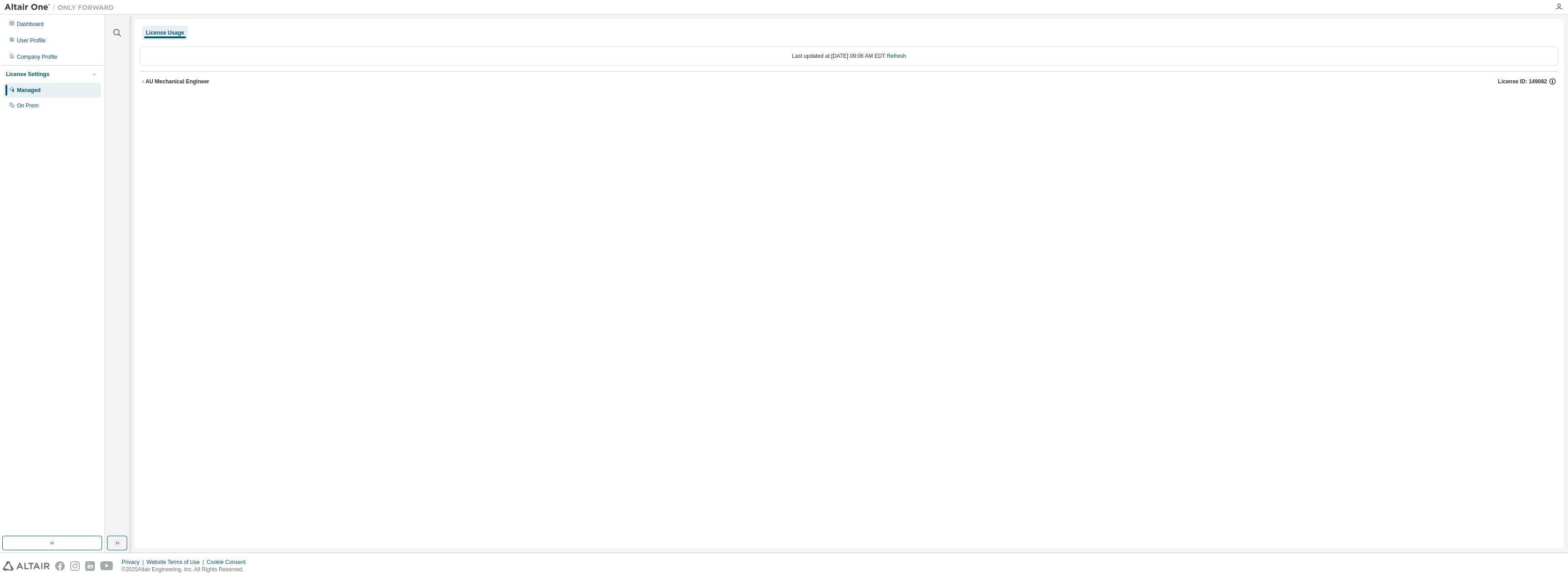
click at [1553, 81] on icon "button" at bounding box center [1552, 81] width 8 height 8
click at [26, 88] on div "Managed" at bounding box center [29, 90] width 24 height 7
click at [186, 83] on div "AU Mechanical Engineer" at bounding box center [177, 81] width 64 height 7
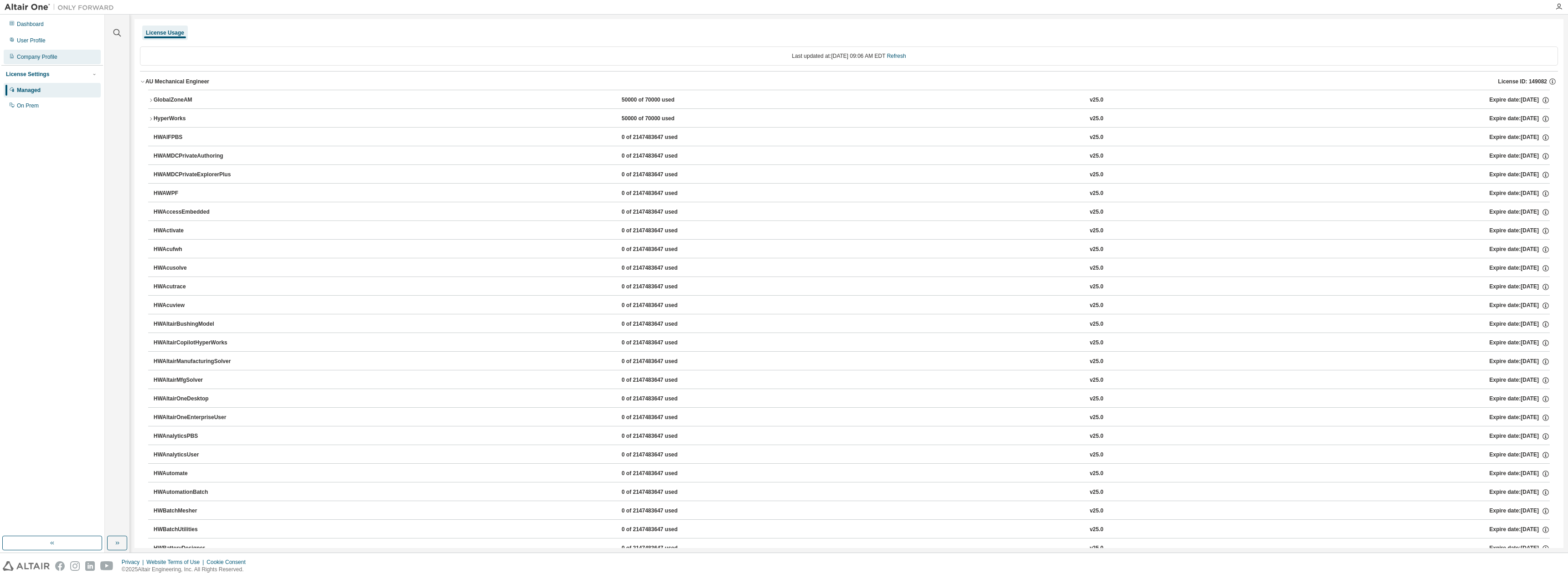
click at [23, 52] on div "Company Profile" at bounding box center [52, 57] width 97 height 15
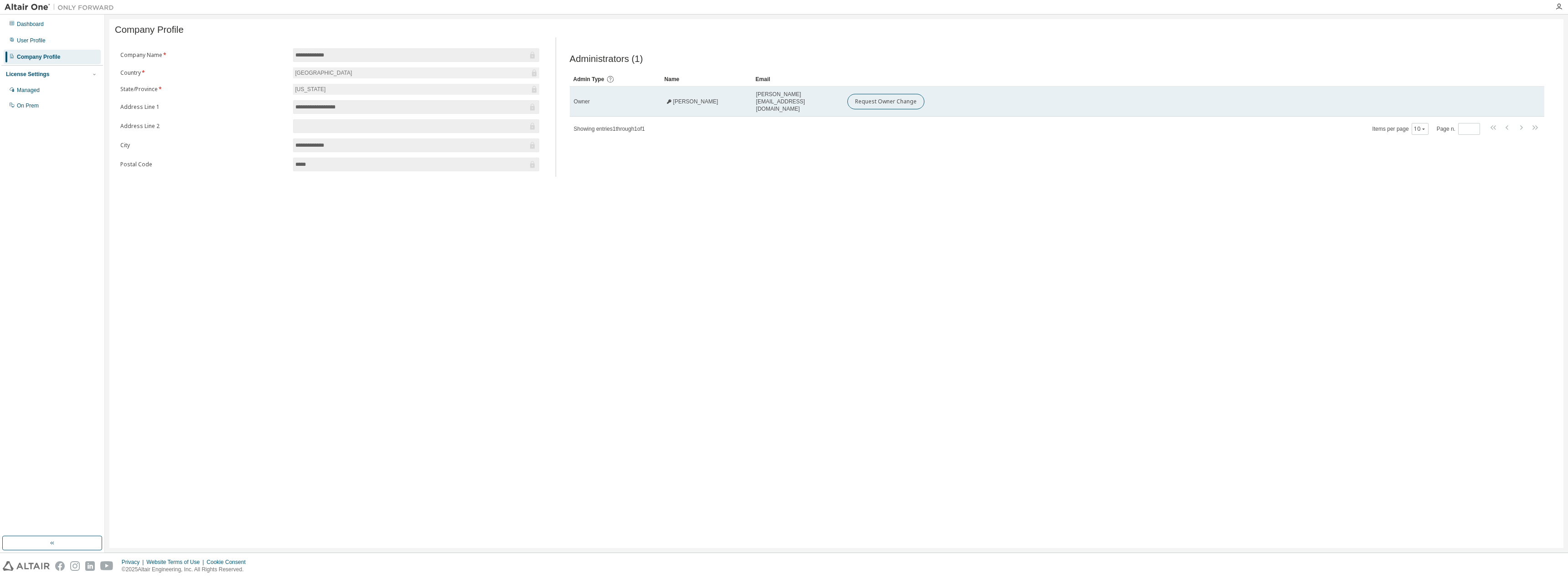
click at [674, 104] on span "Brett Sikola" at bounding box center [696, 102] width 45 height 7
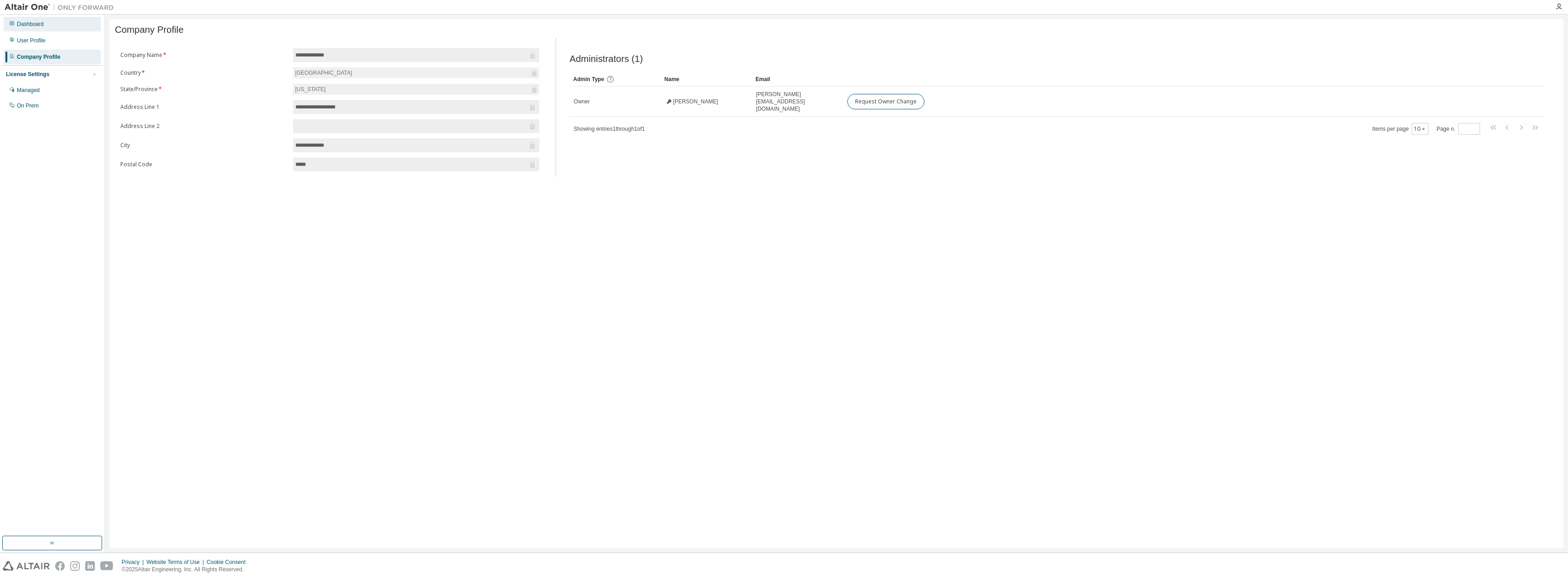
click at [30, 26] on div "Dashboard" at bounding box center [30, 24] width 27 height 7
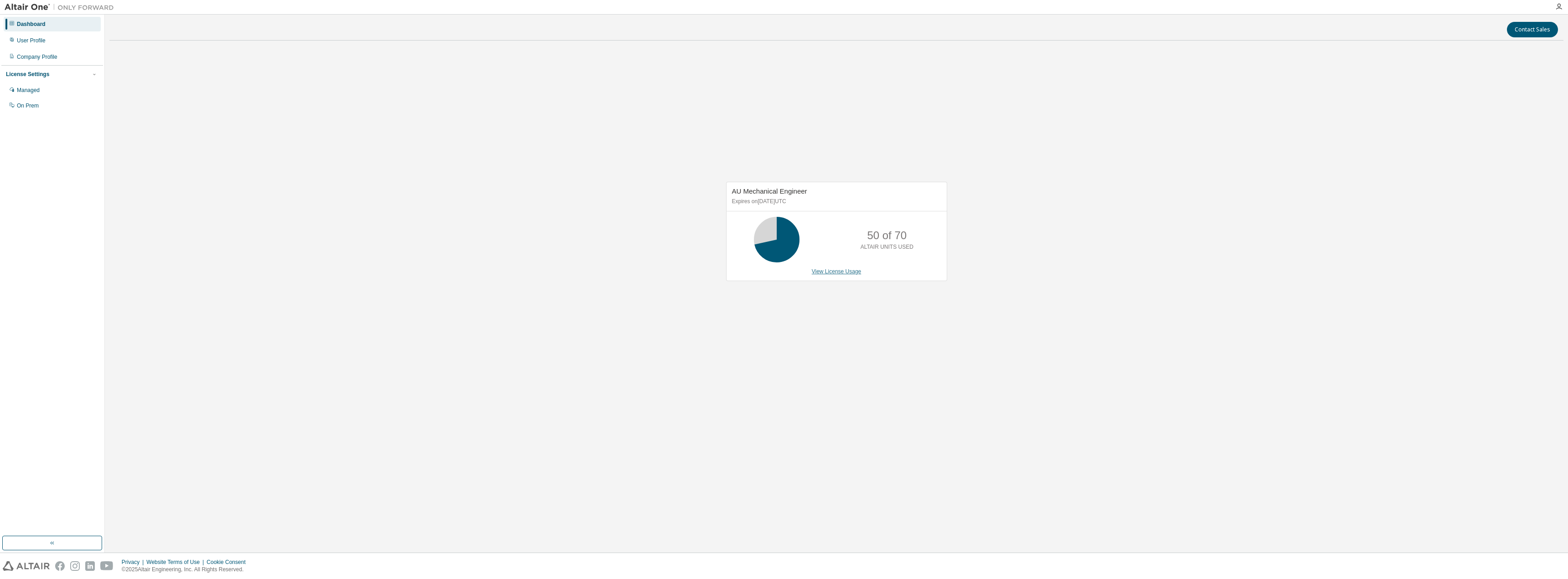
click at [843, 269] on link "View License Usage" at bounding box center [837, 271] width 50 height 6
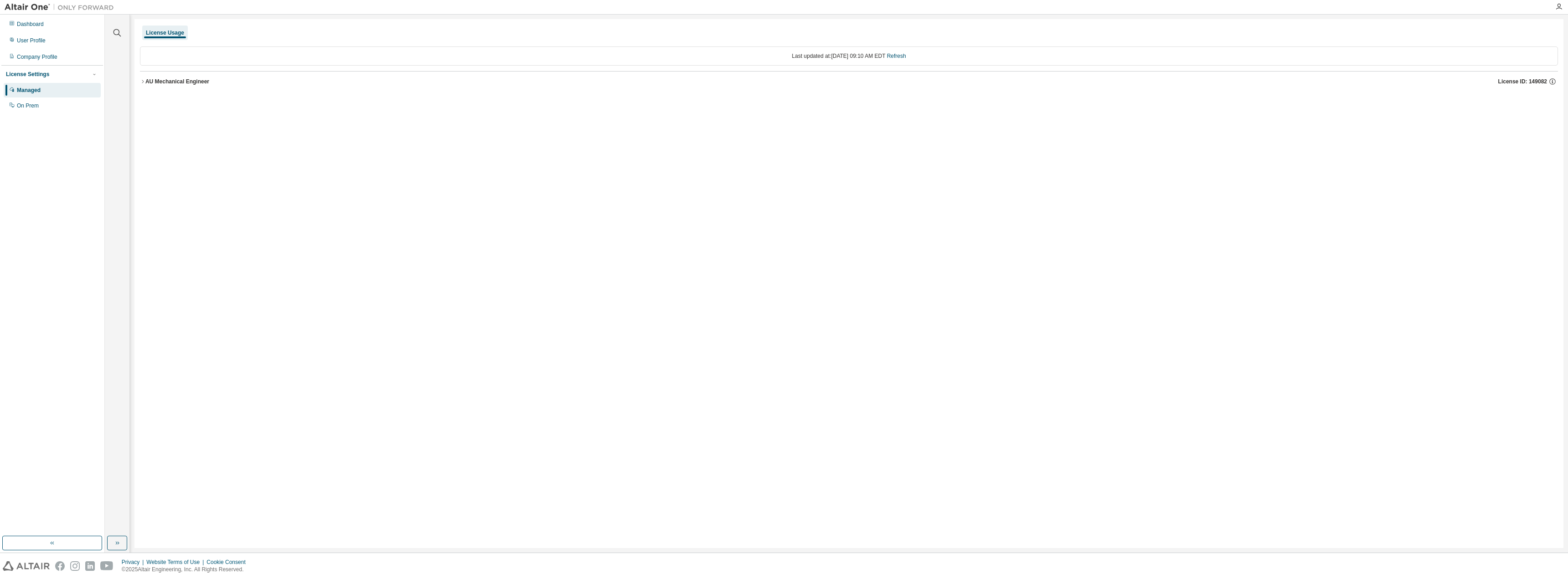
click at [146, 81] on div "AU Mechanical Engineer" at bounding box center [177, 81] width 64 height 7
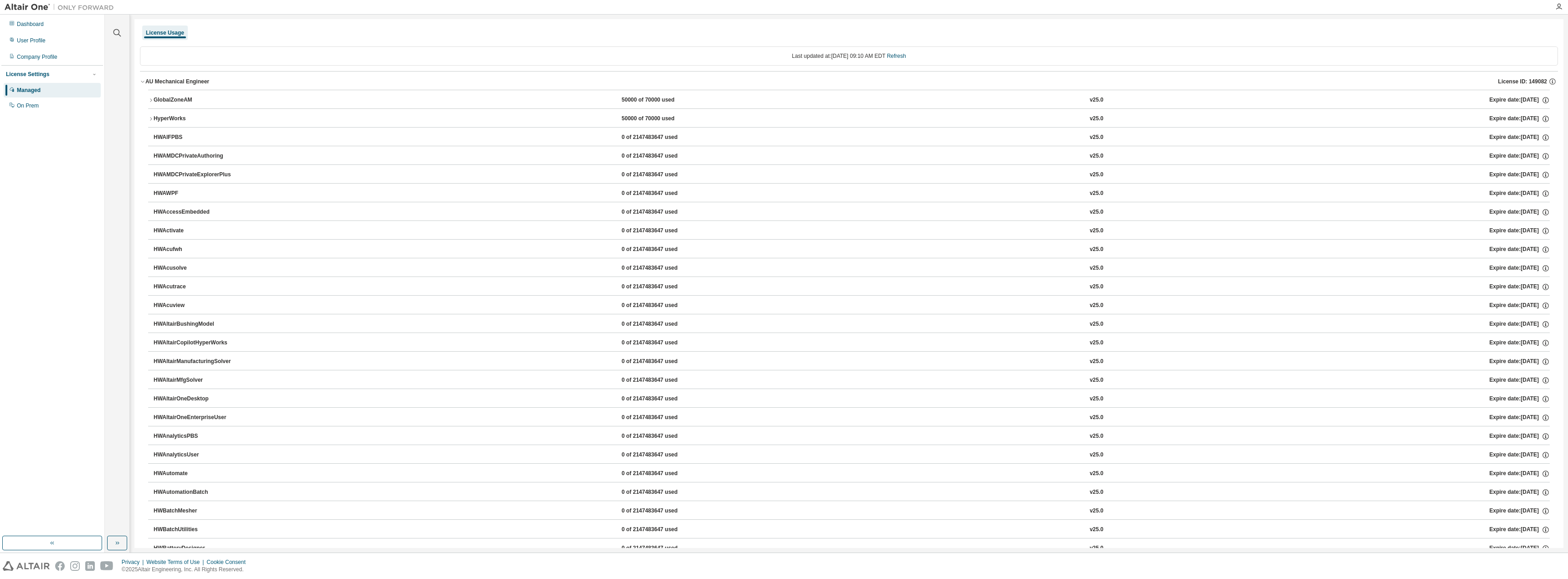
click at [173, 33] on div "License Usage" at bounding box center [165, 33] width 38 height 7
click at [43, 26] on div "Dashboard" at bounding box center [30, 24] width 27 height 7
